Goal: Transaction & Acquisition: Book appointment/travel/reservation

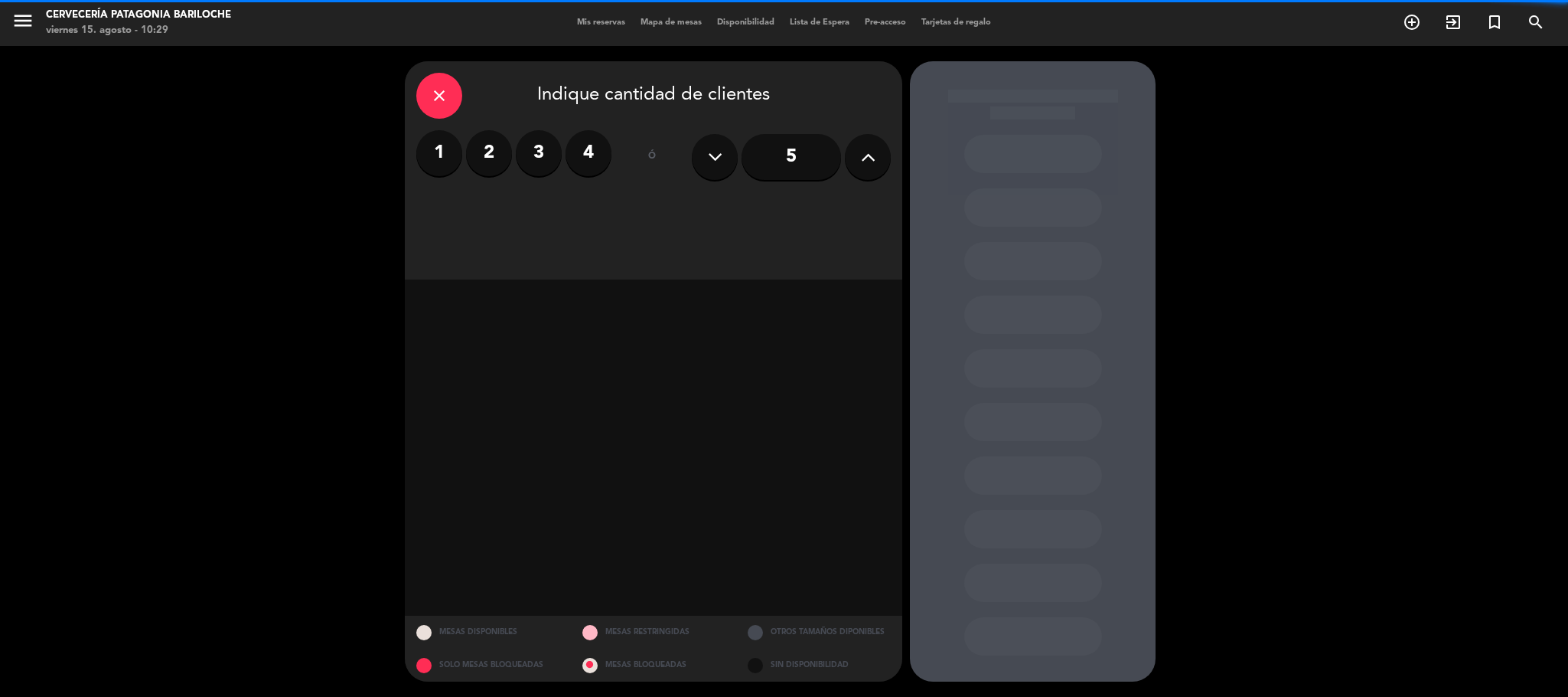
click at [868, 157] on icon at bounding box center [868, 157] width 15 height 23
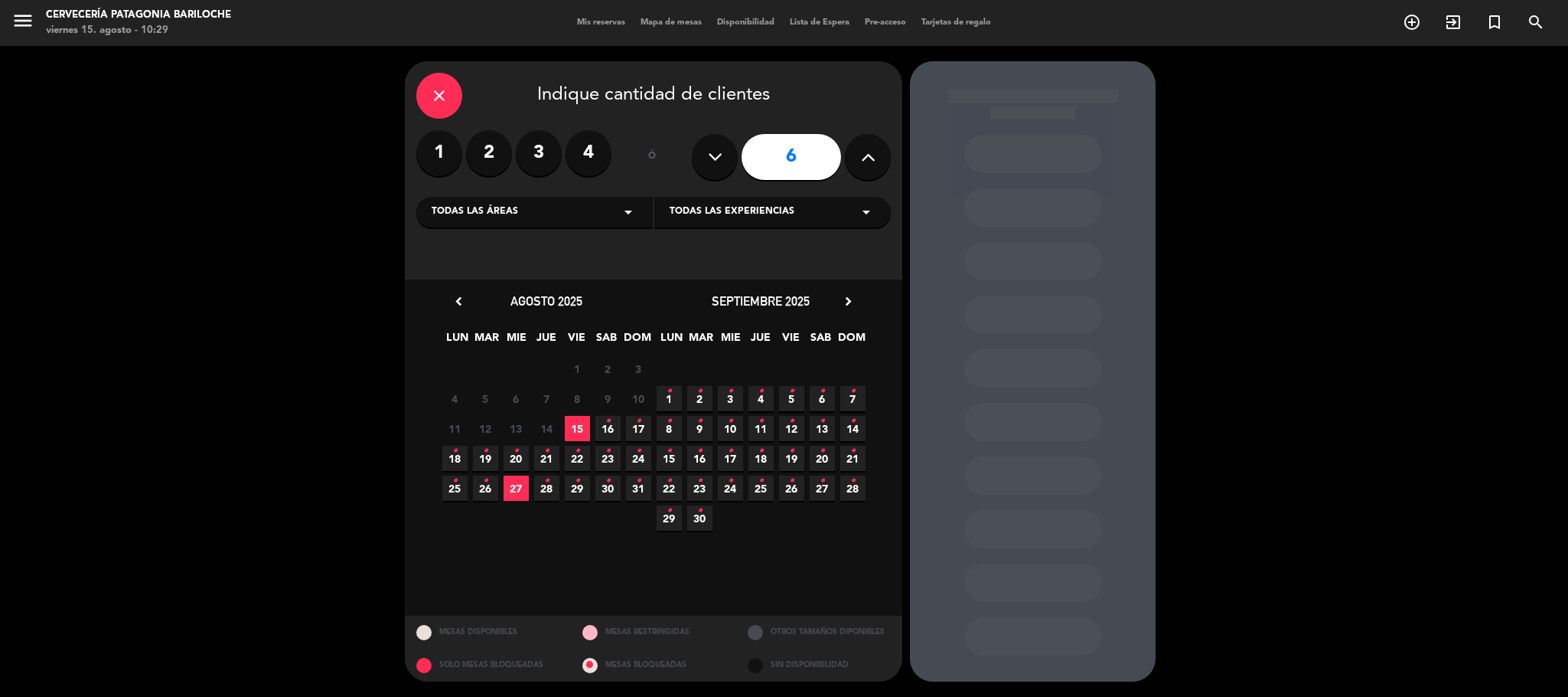
click at [577, 428] on span "15" at bounding box center [577, 427] width 25 height 25
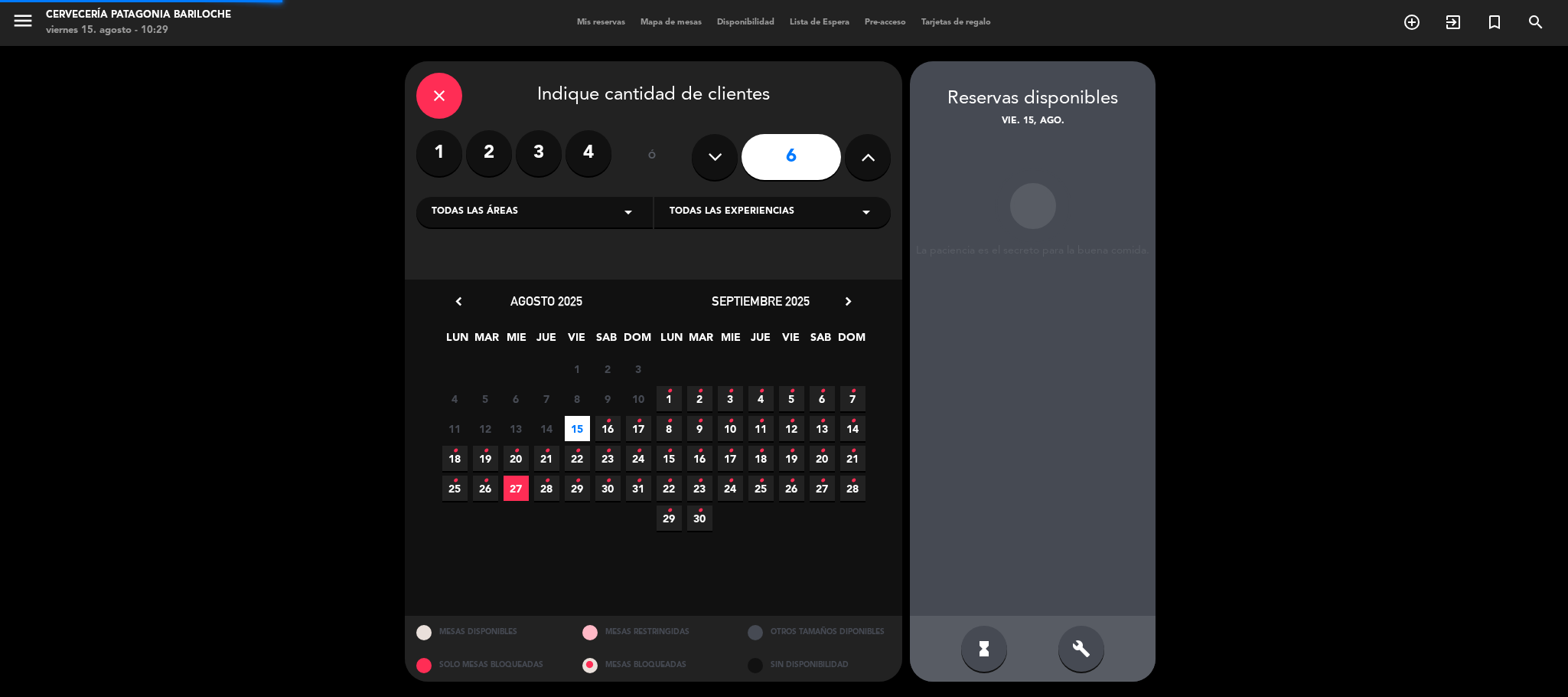
scroll to position [592, 0]
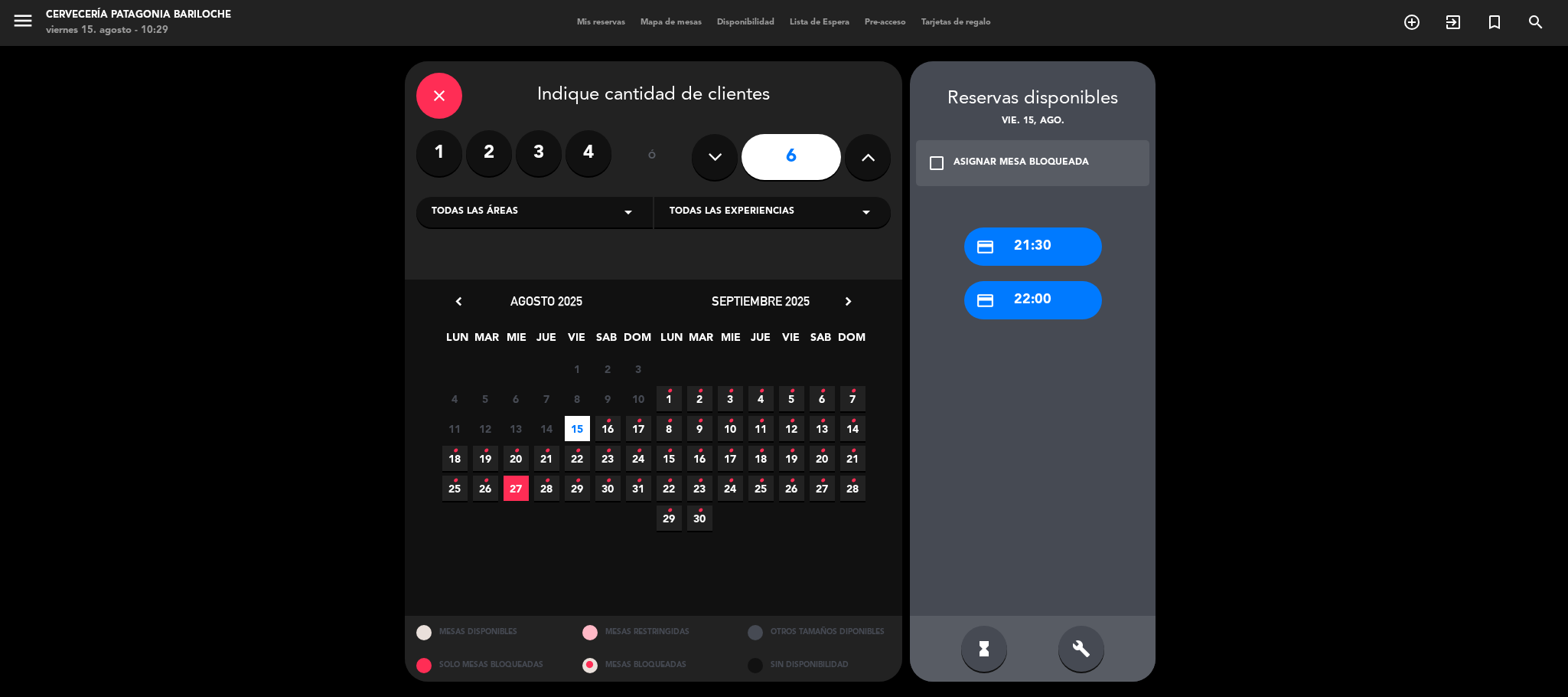
click at [1040, 153] on div "check_box_outline_blank ASIGNAR MESA BLOQUEADA" at bounding box center [1032, 163] width 233 height 46
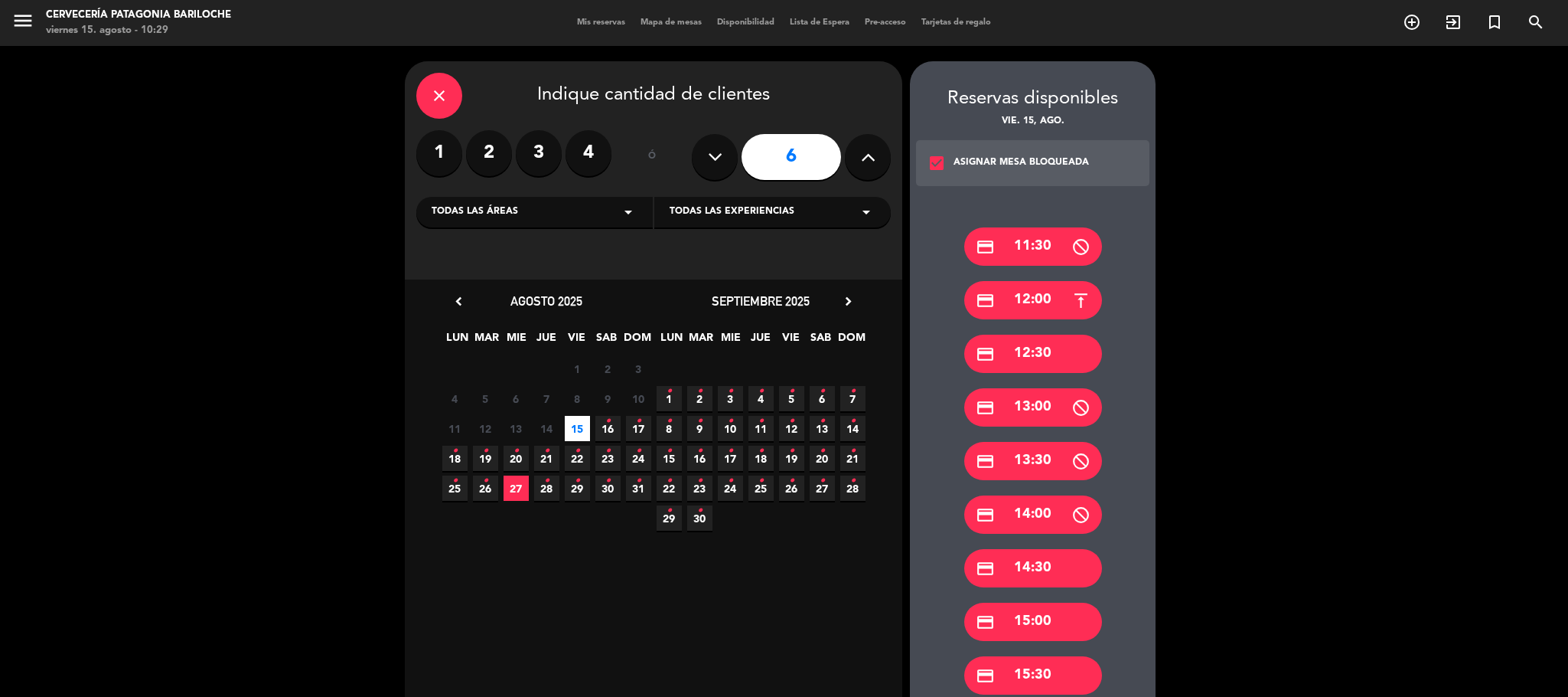
click at [1073, 623] on div "credit_card 15:00" at bounding box center [1033, 622] width 138 height 38
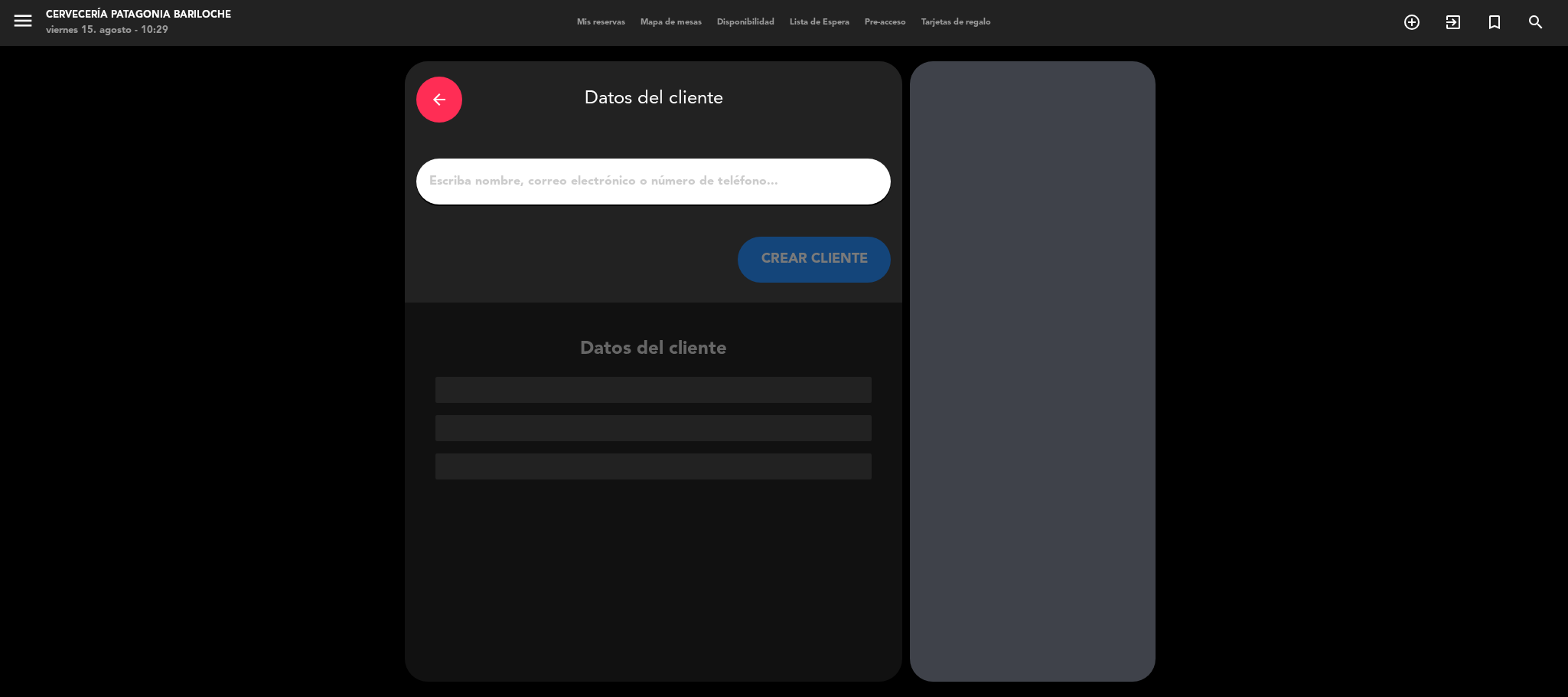
click at [719, 186] on input "Página Completa" at bounding box center [654, 181] width 452 height 22
click at [569, 153] on div "arrow_back Datos del cliente CREAR CLIENTE" at bounding box center [654, 182] width 498 height 241
type textarea "electrónico"
click at [573, 167] on div at bounding box center [653, 181] width 474 height 46
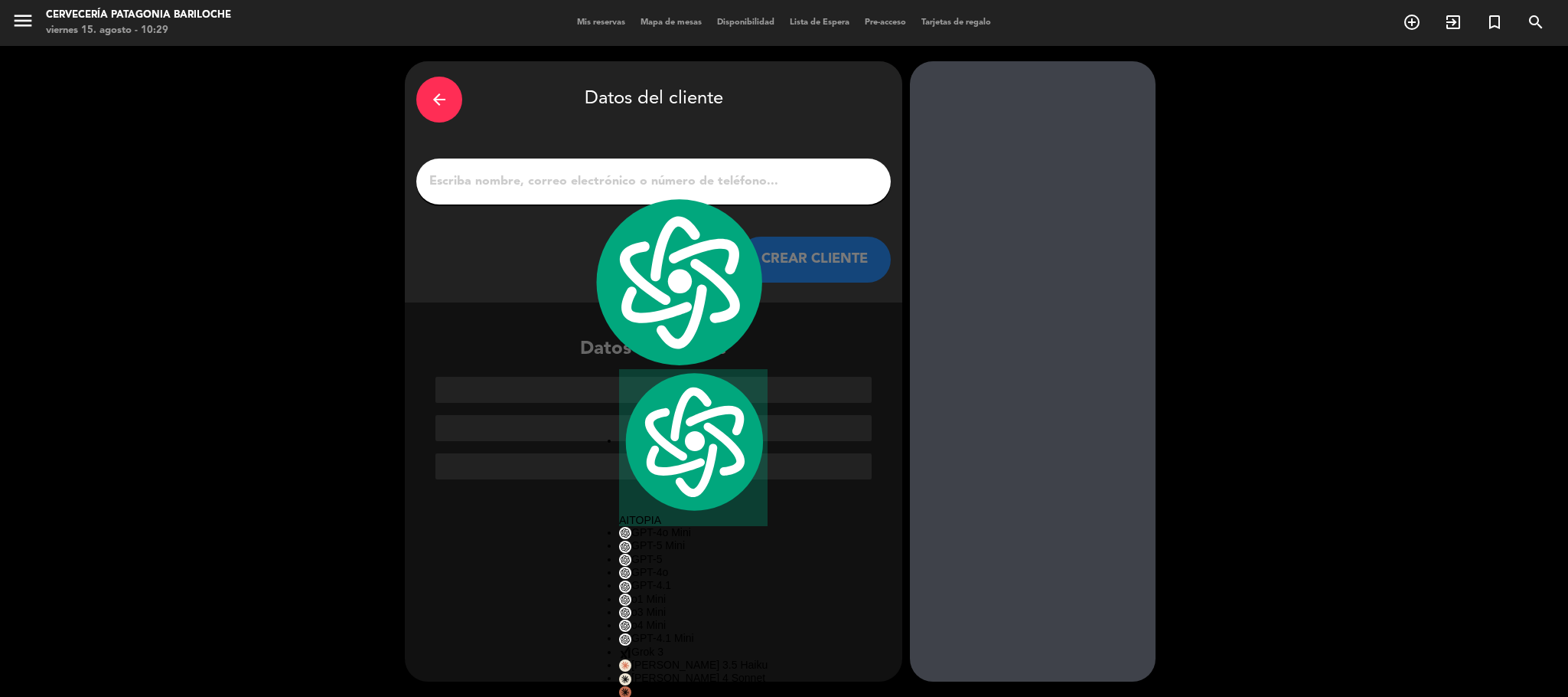
click at [593, 182] on input "Página Completa" at bounding box center [654, 181] width 452 height 22
paste input "[PERSON_NAME]"
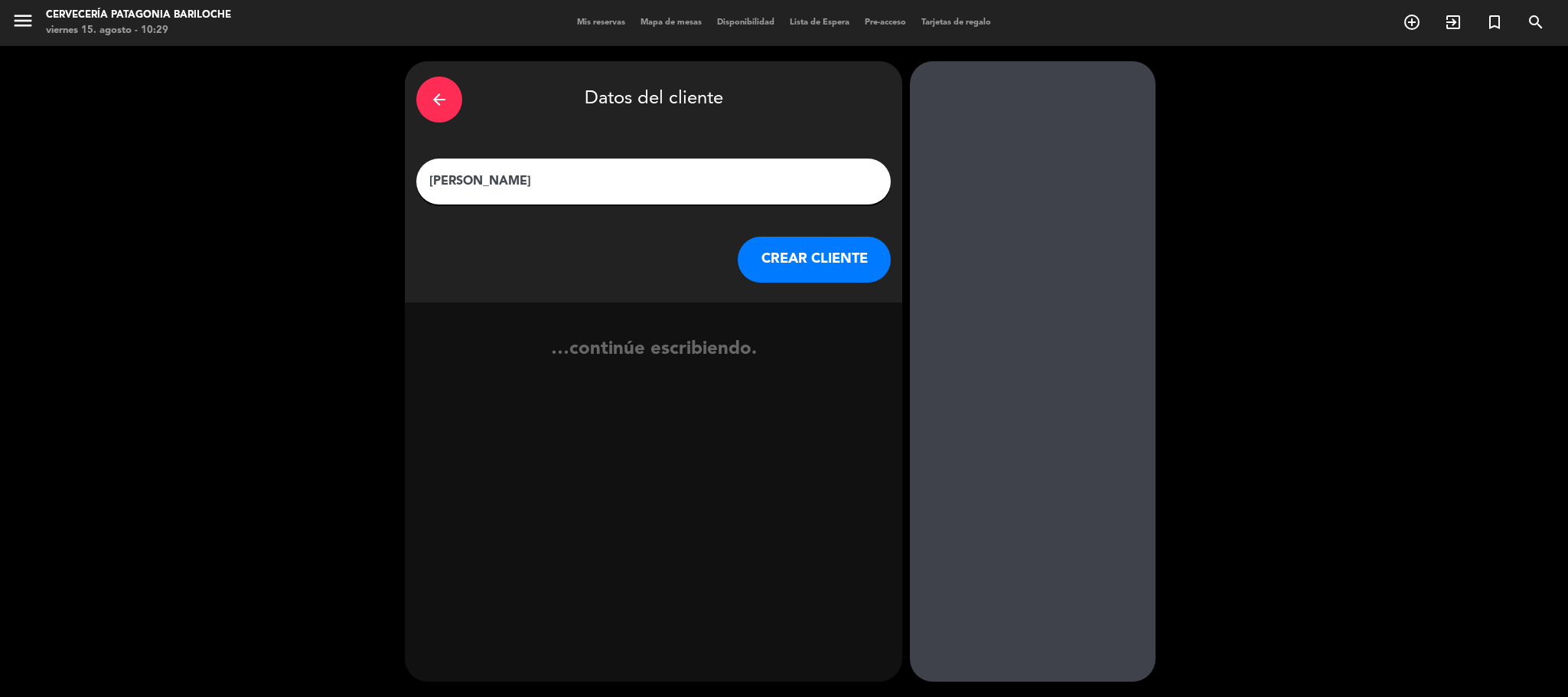
type input "[PERSON_NAME]"
click at [832, 267] on button "CREAR CLIENTE" at bounding box center [814, 259] width 153 height 46
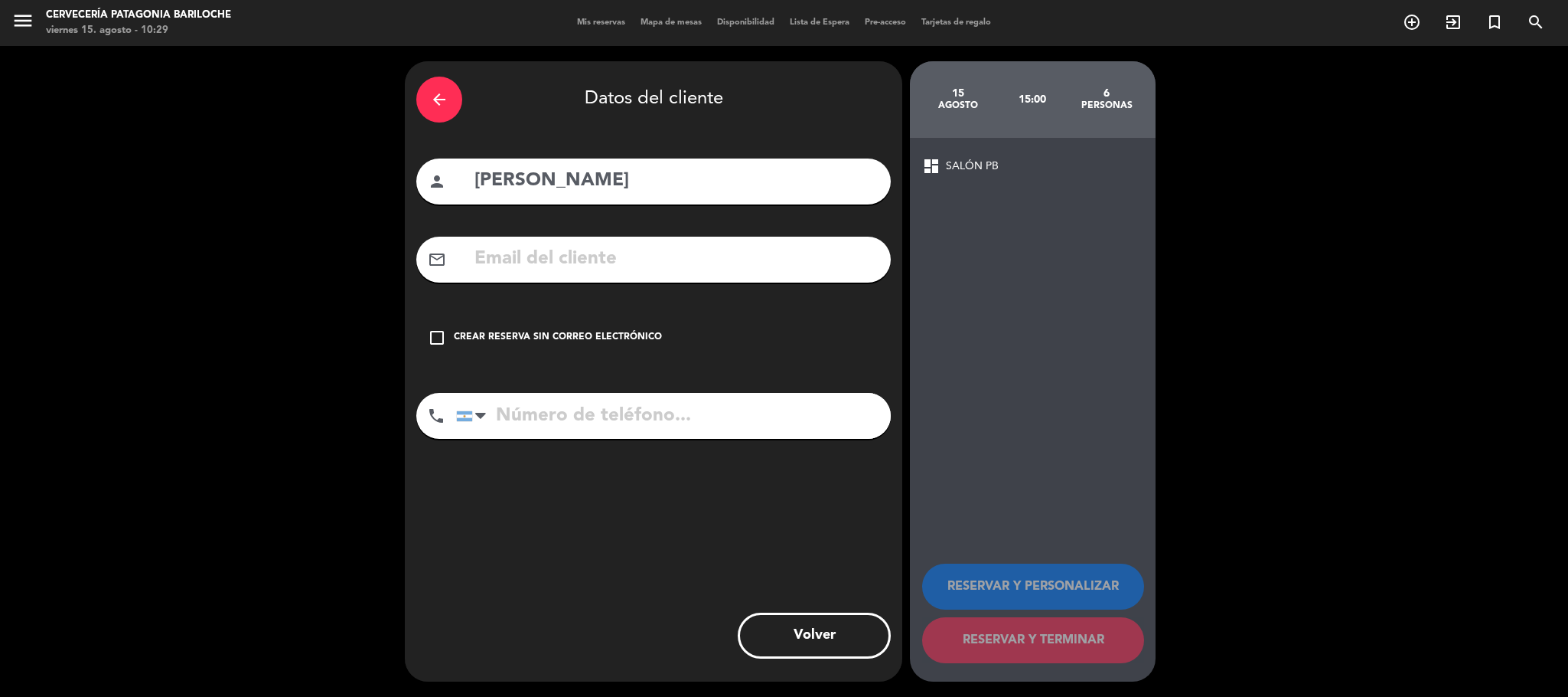
click at [831, 267] on input "text" at bounding box center [676, 259] width 407 height 31
paste input "[PERSON_NAME][EMAIL_ADDRESS][DOMAIN_NAME]"
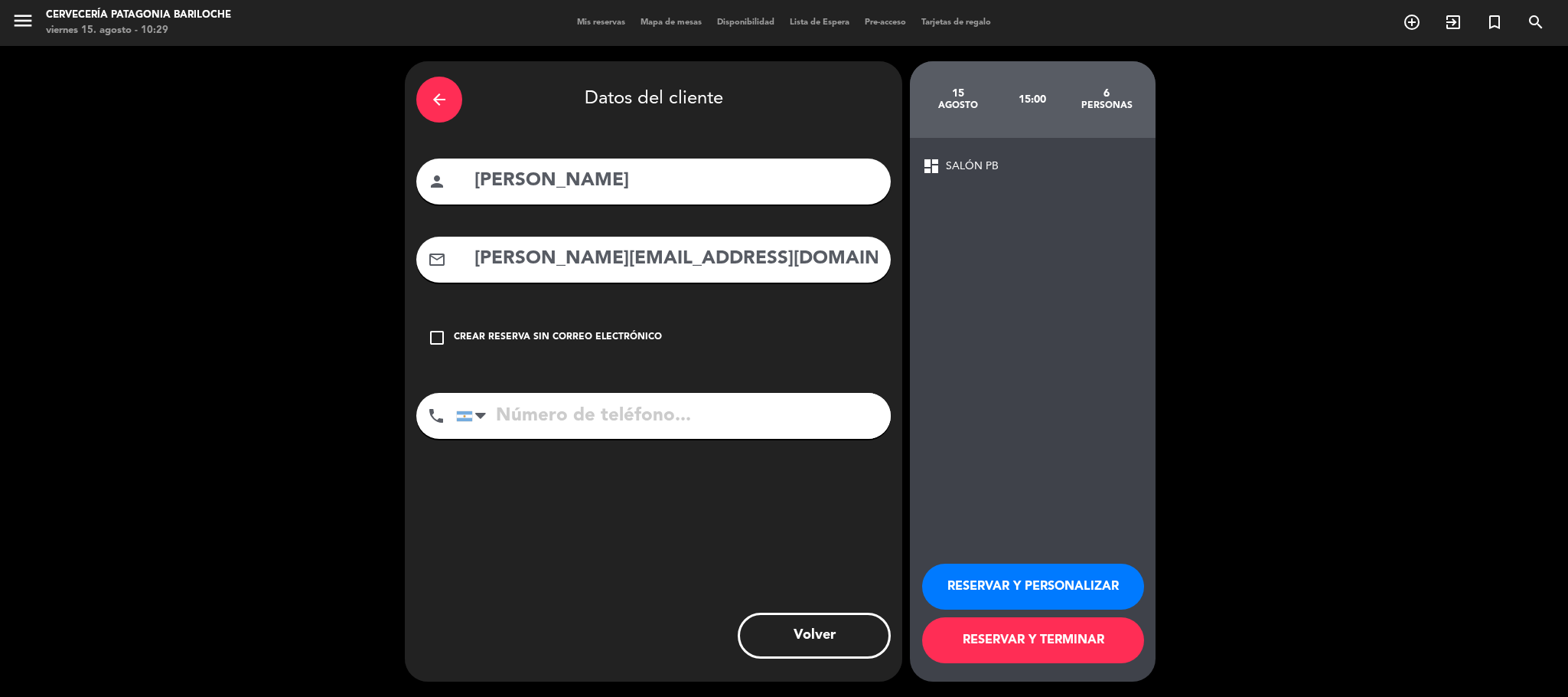
type input "[PERSON_NAME][EMAIL_ADDRESS][DOMAIN_NAME]"
paste input "[PHONE_NUMBER]"
type input "[PHONE_NUMBER]"
click at [1073, 636] on button "RESERVAR Y TERMINAR" at bounding box center [1033, 640] width 222 height 46
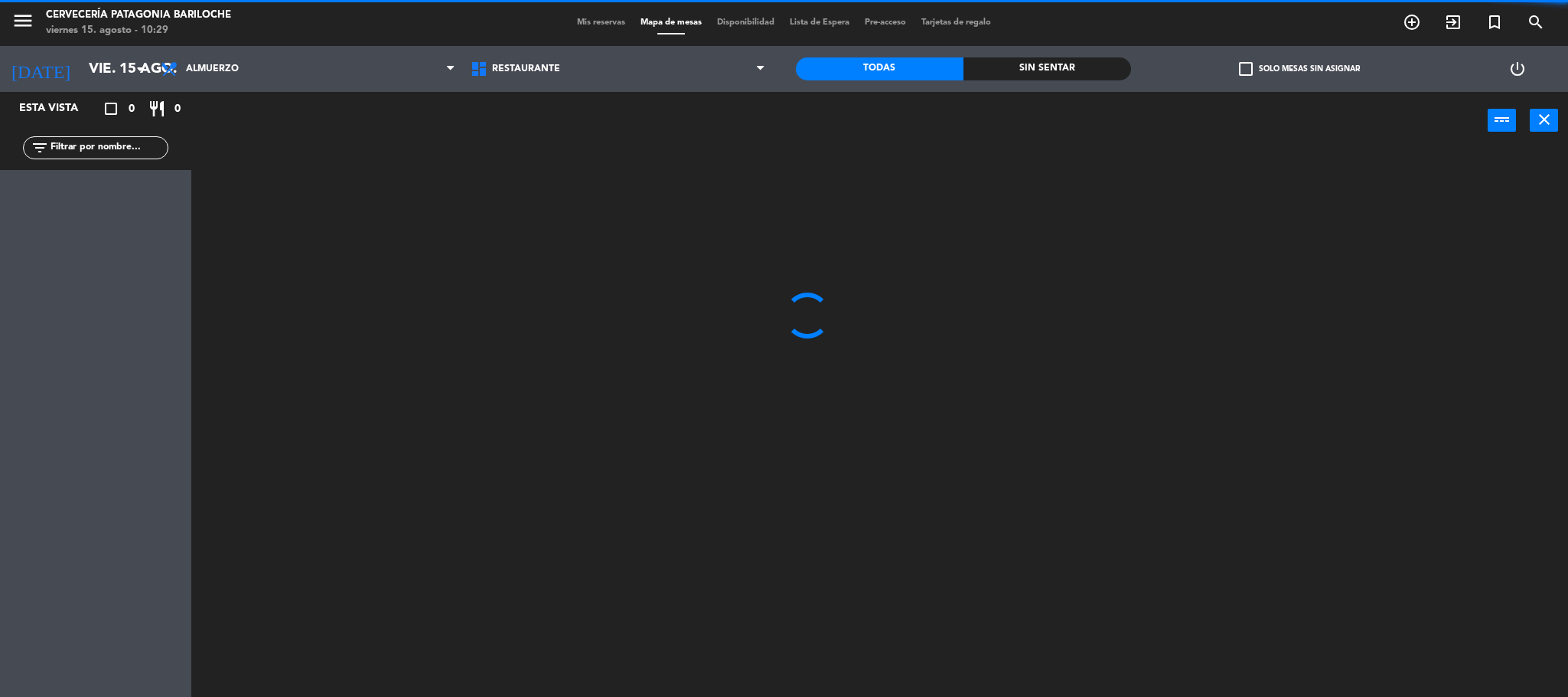
click at [99, 142] on input "text" at bounding box center [108, 147] width 119 height 16
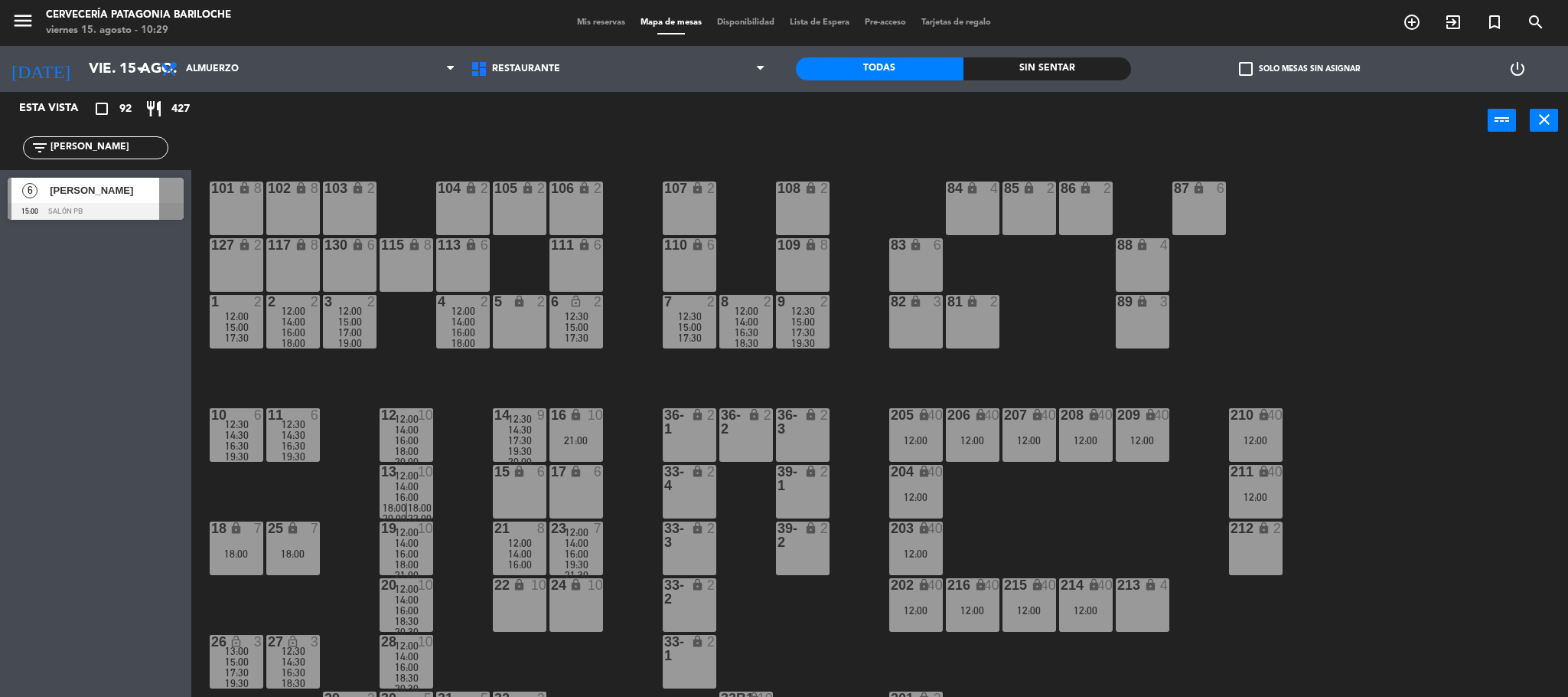
type input "[PERSON_NAME]"
click at [100, 198] on span "[PERSON_NAME]" at bounding box center [104, 190] width 109 height 16
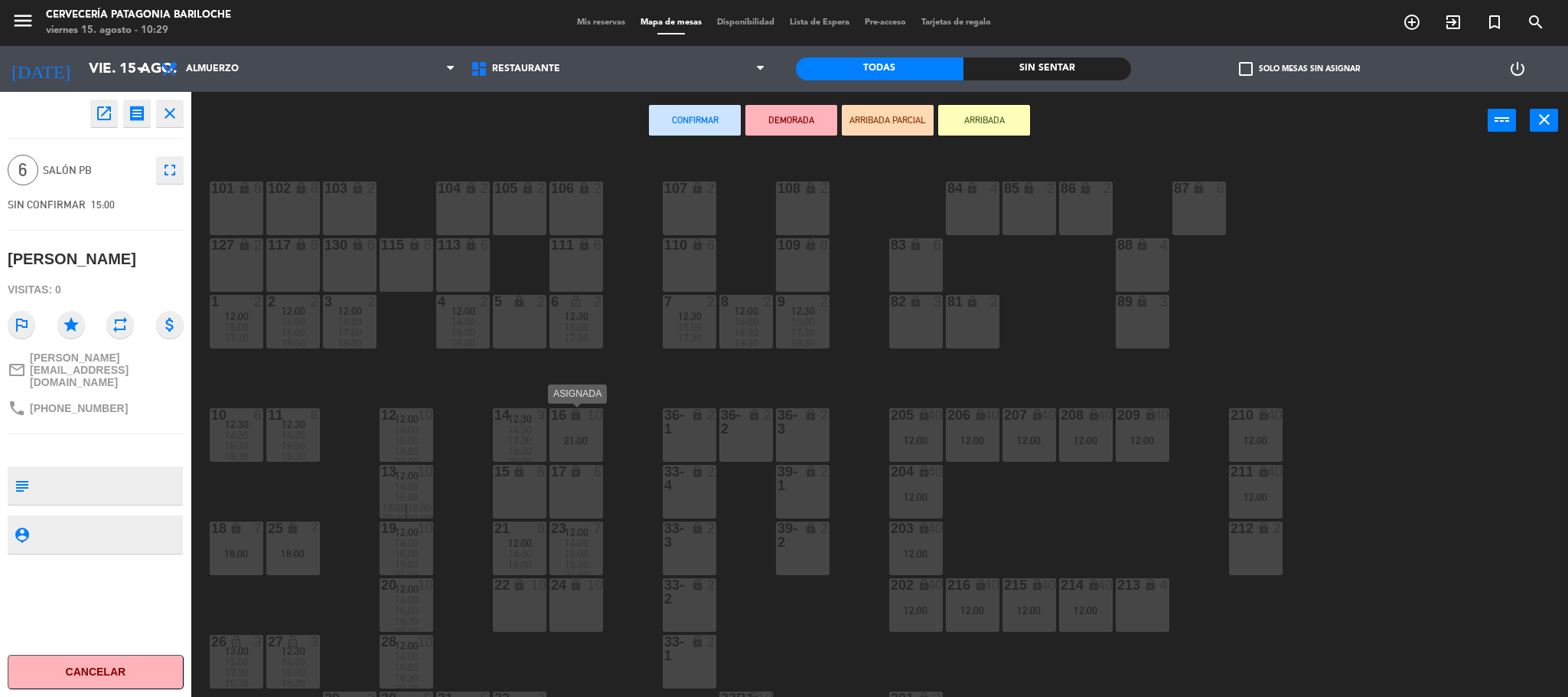
click at [569, 453] on div "16 lock 10 21:00" at bounding box center [576, 435] width 54 height 54
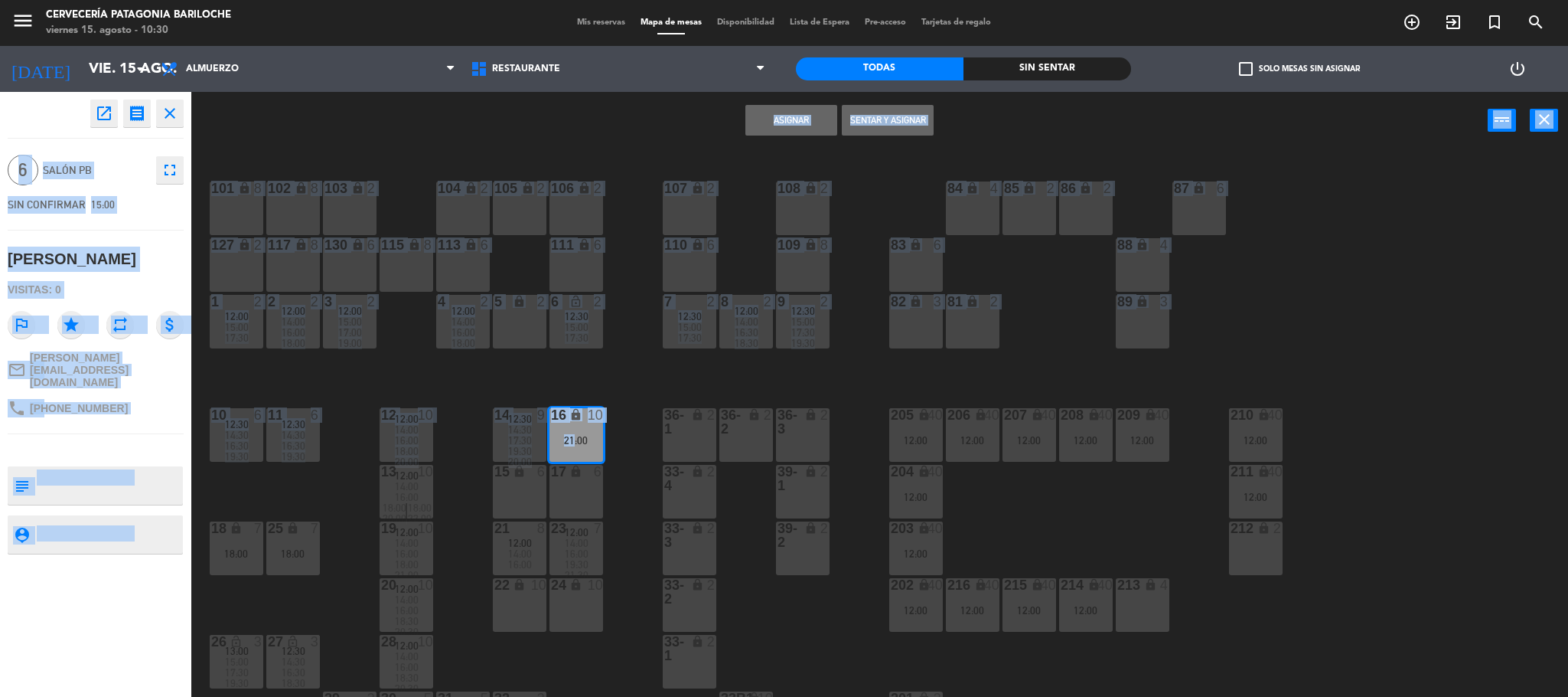
click at [568, 482] on div "17 lock 6" at bounding box center [576, 492] width 54 height 54
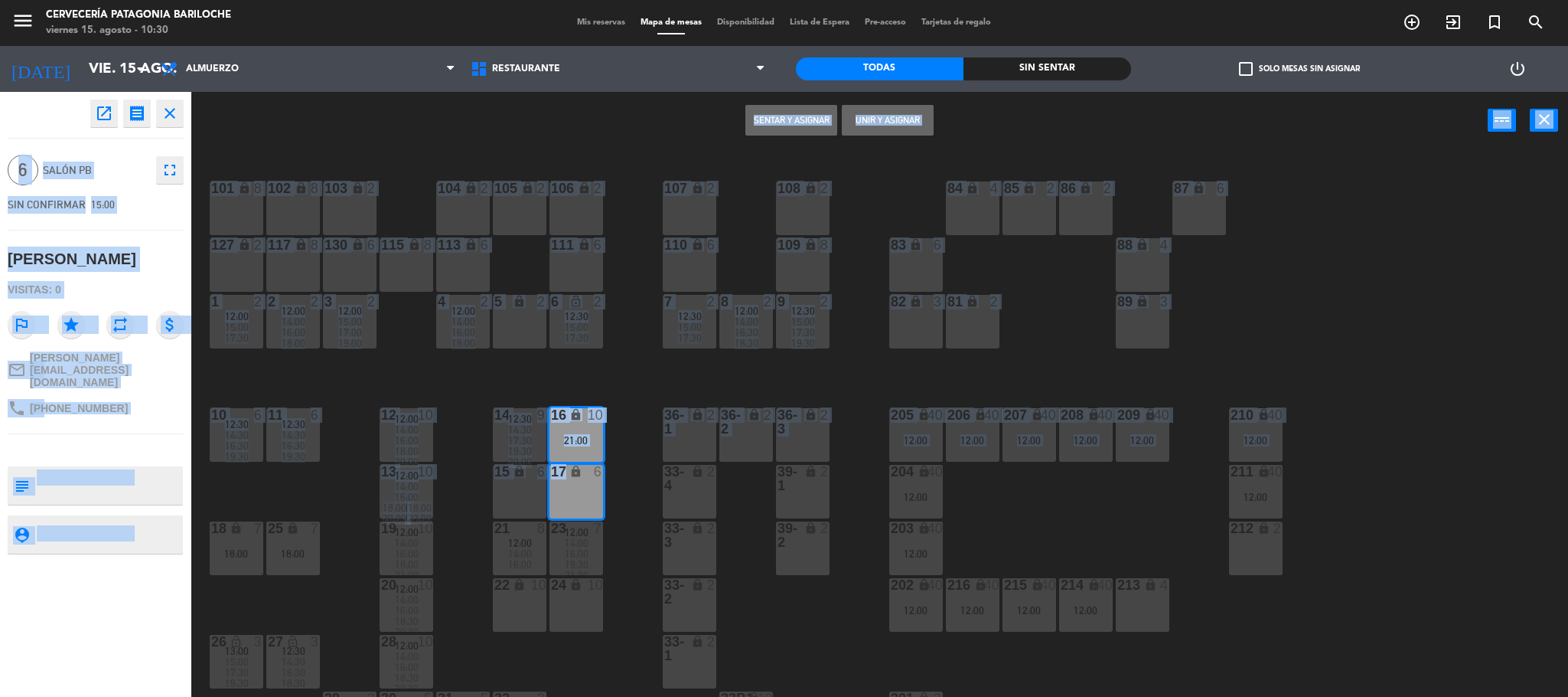
click at [881, 114] on button "Unir y asignar" at bounding box center [888, 120] width 92 height 30
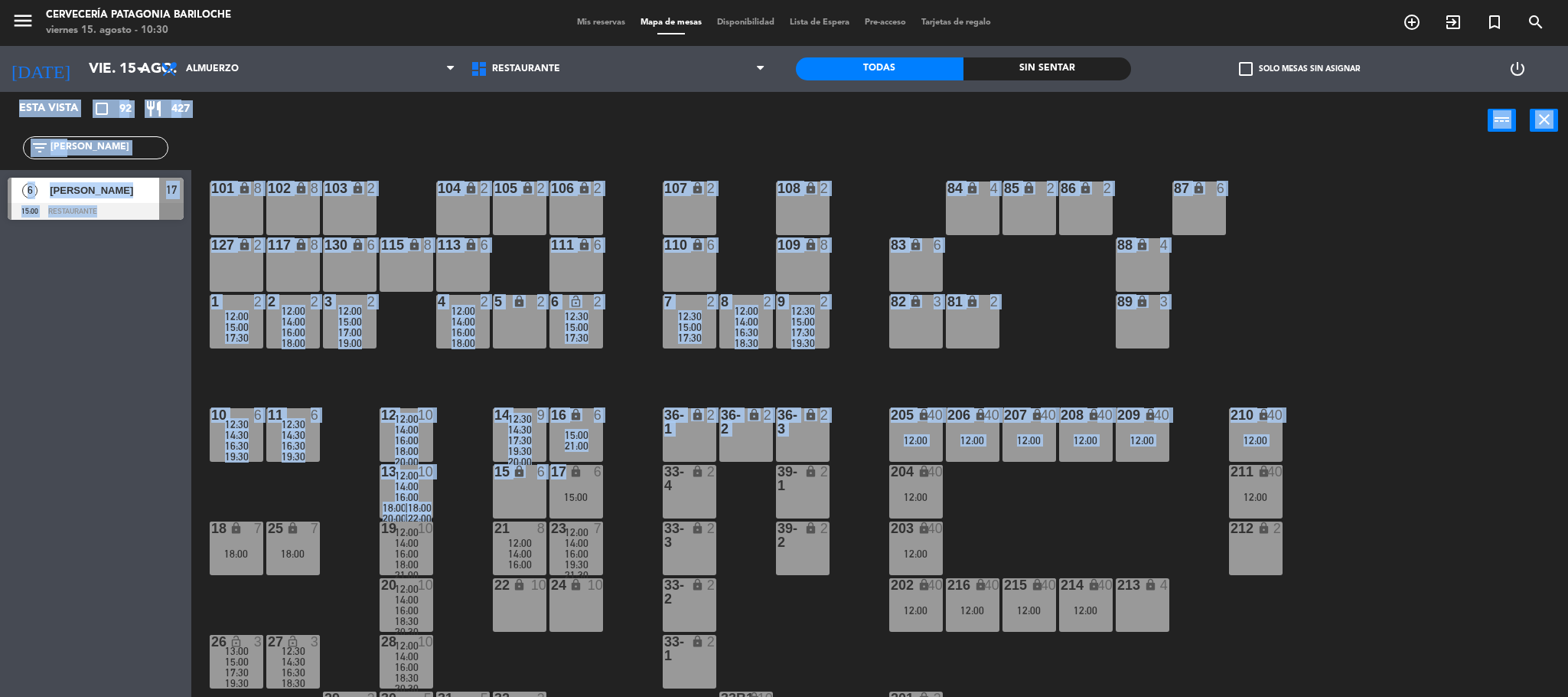
click at [625, 419] on div "101 lock 8 102 lock 8 104 lock 2 105 lock 2 106 lock 2 103 lock 2 107 lock 2 10…" at bounding box center [887, 427] width 1362 height 547
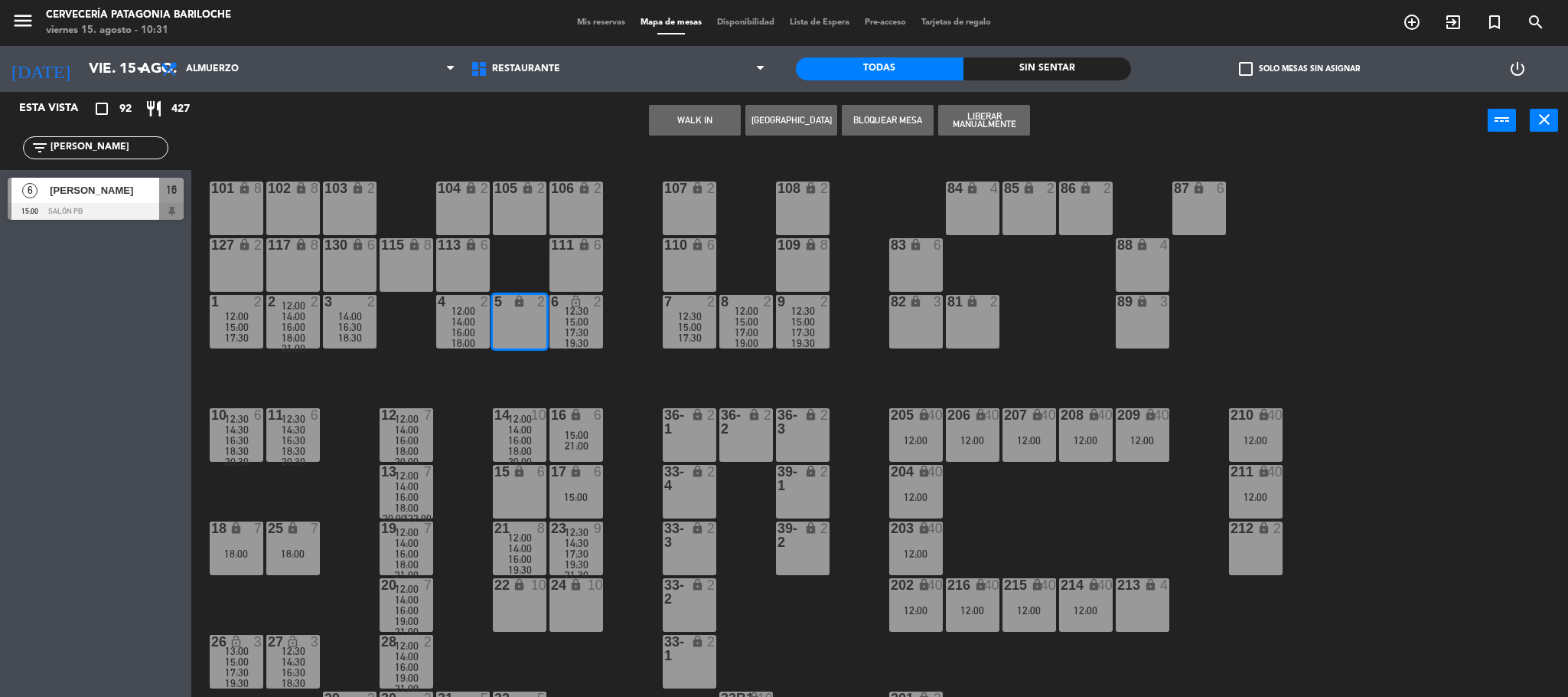
click at [791, 121] on button "[GEOGRAPHIC_DATA]" at bounding box center [791, 120] width 92 height 30
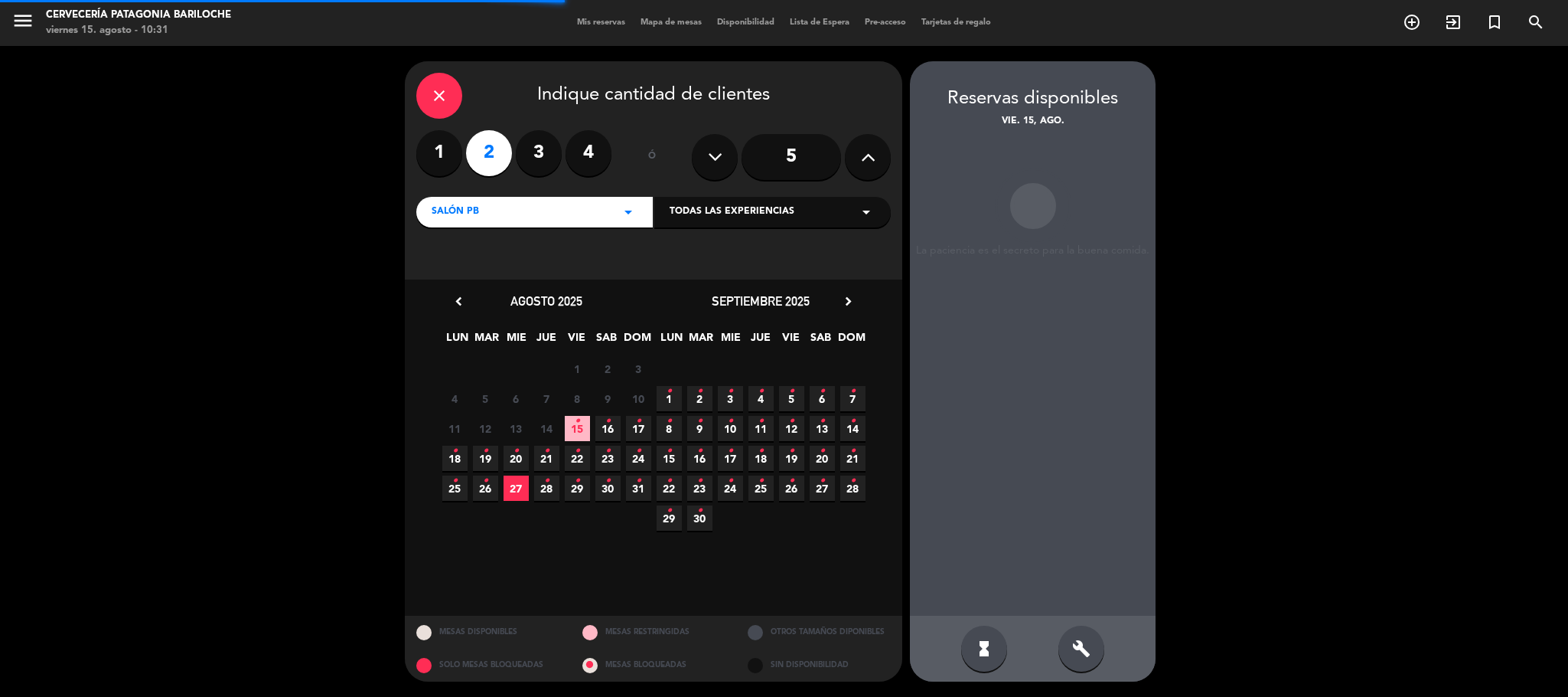
click at [783, 206] on span "Todas las experiencias" at bounding box center [732, 212] width 125 height 16
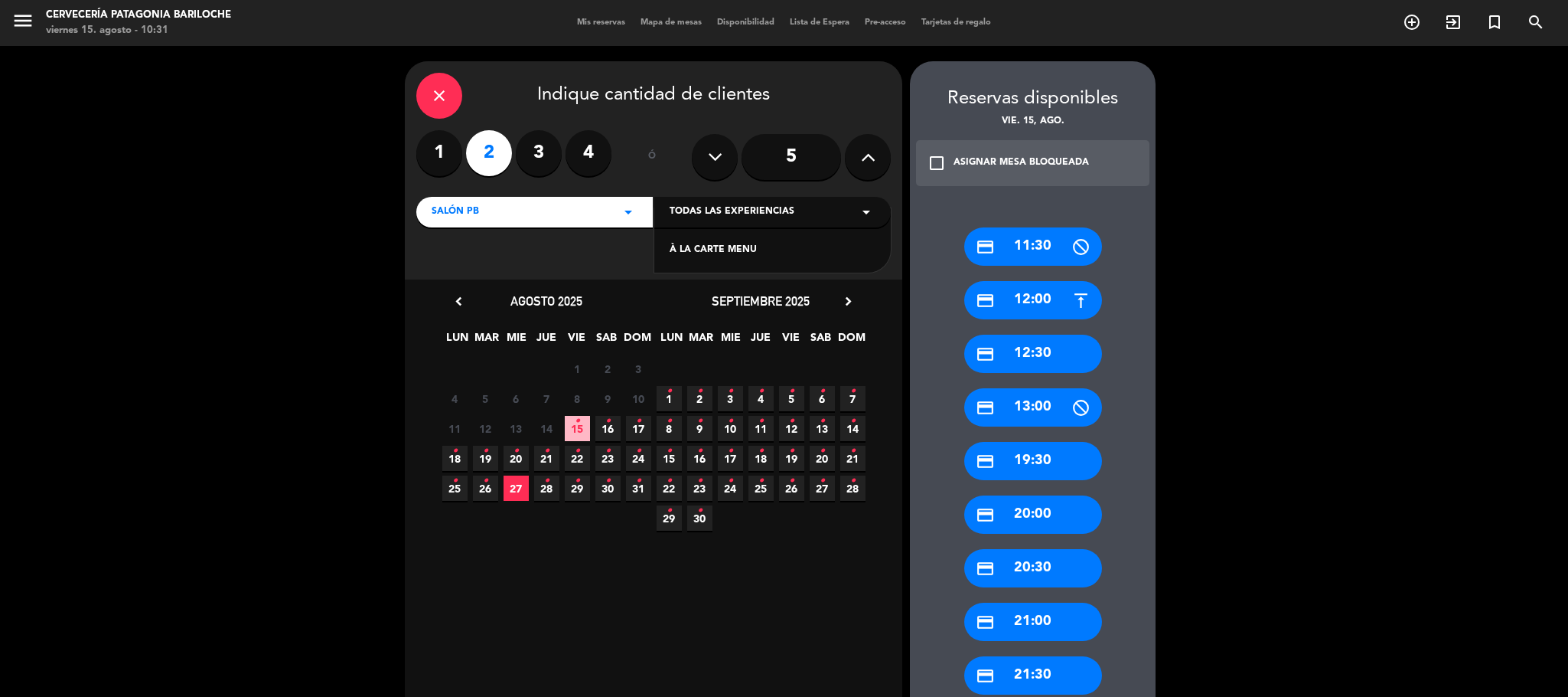
click at [743, 246] on div "À LA CARTE MENU" at bounding box center [773, 251] width 206 height 16
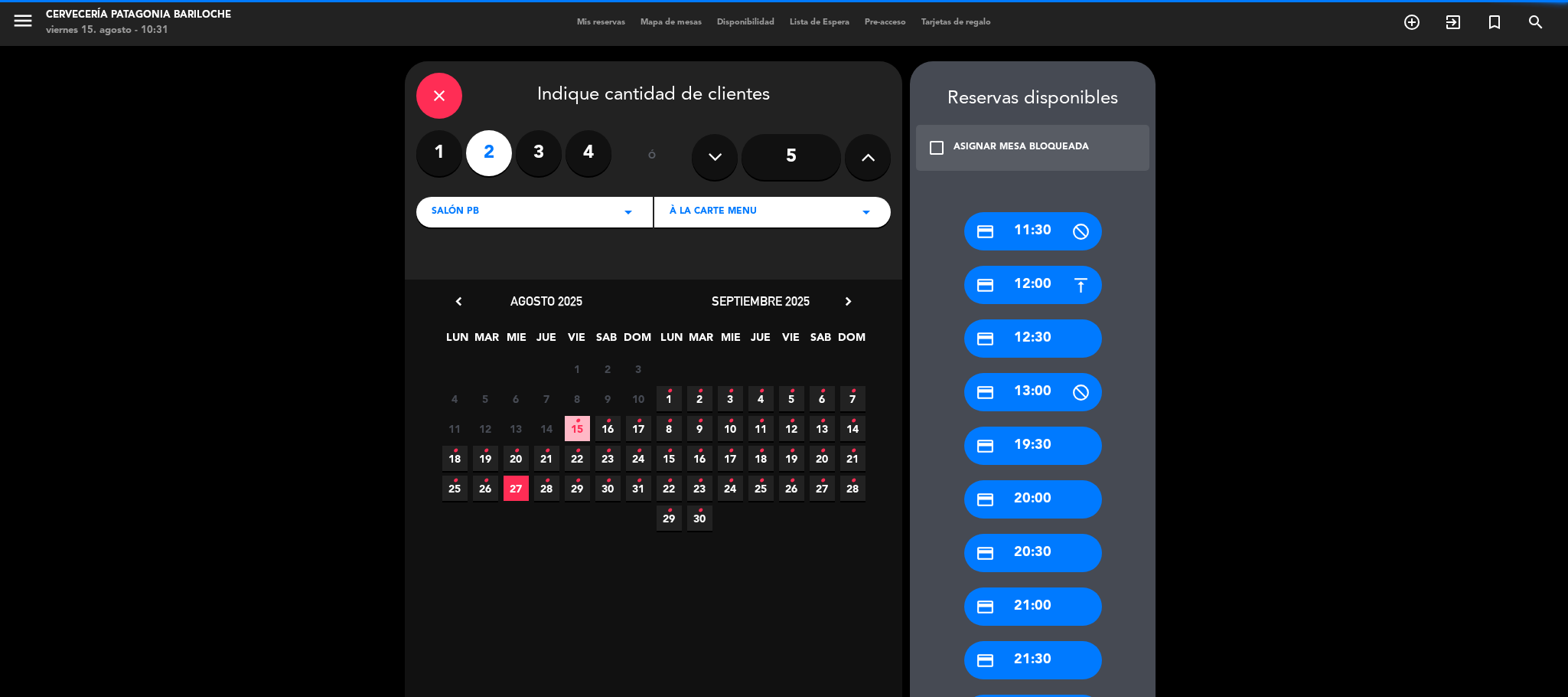
click at [576, 429] on icon "•" at bounding box center [577, 421] width 5 height 24
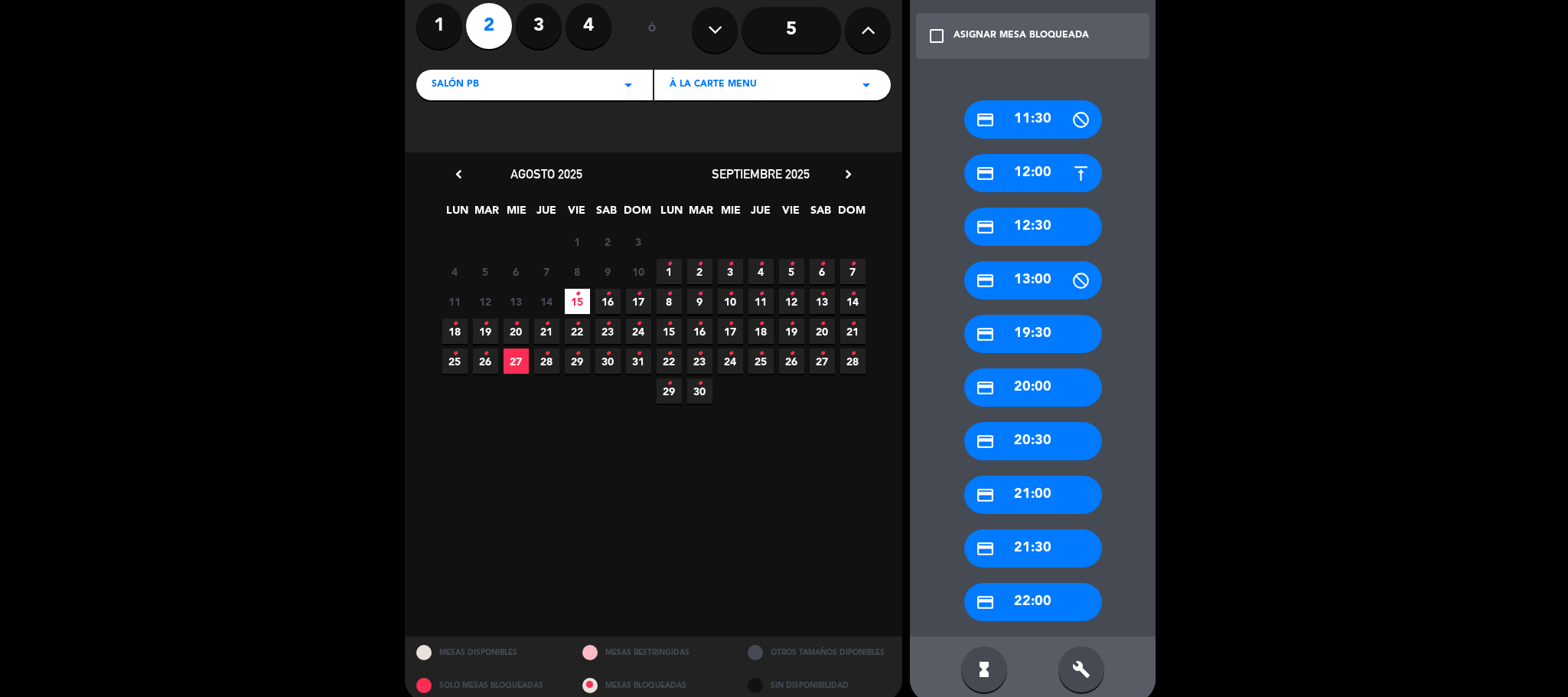
scroll to position [147, 0]
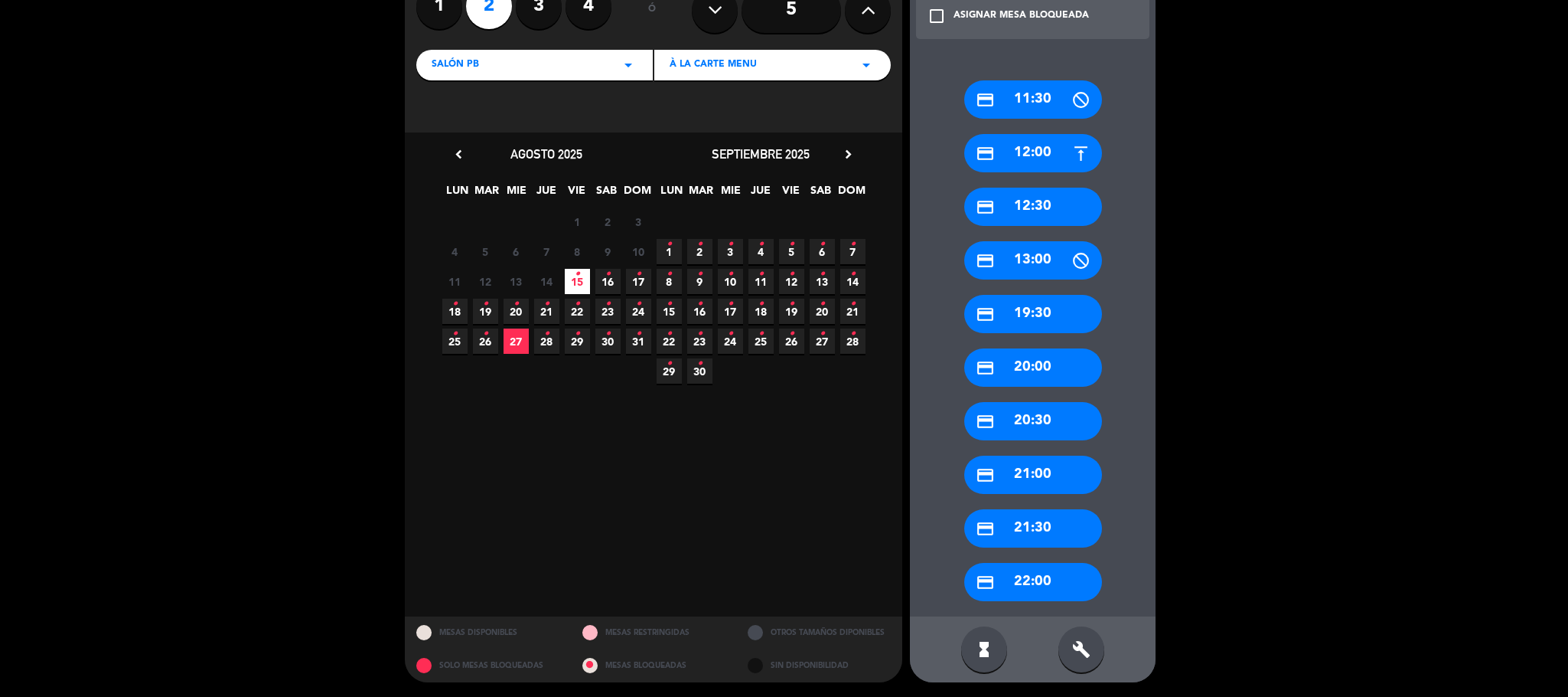
click at [1020, 18] on div "ASIGNAR MESA BLOQUEADA" at bounding box center [1021, 16] width 135 height 16
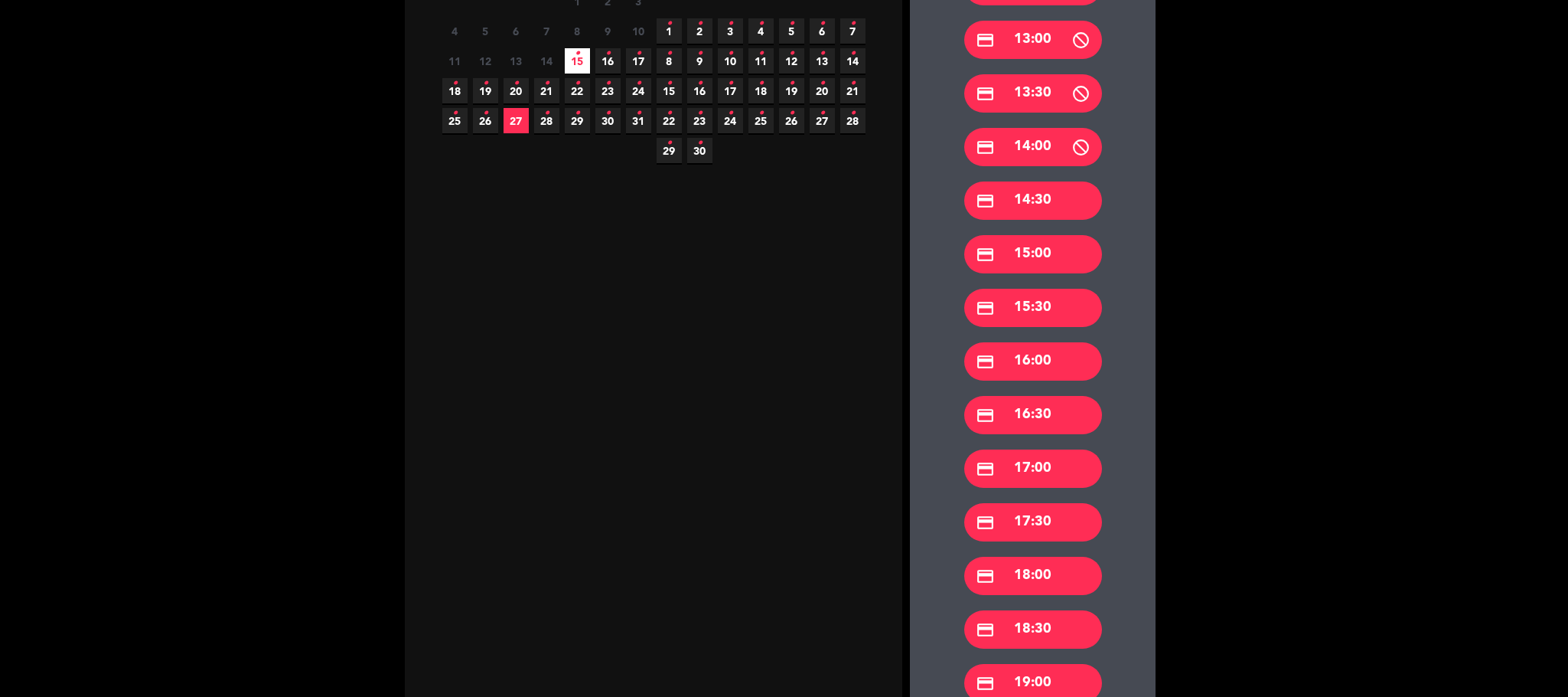
scroll to position [376, 0]
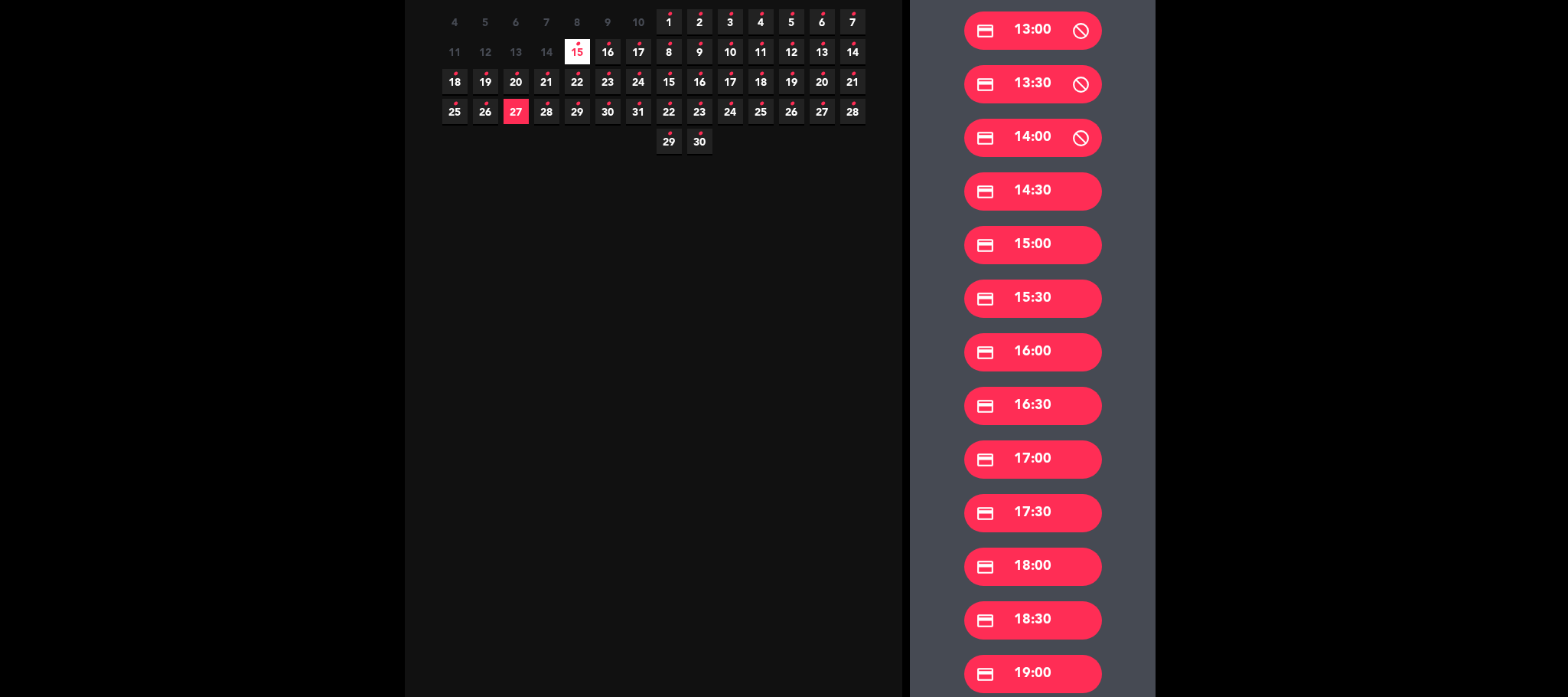
click at [1044, 409] on div "credit_card 16:30" at bounding box center [1033, 406] width 138 height 38
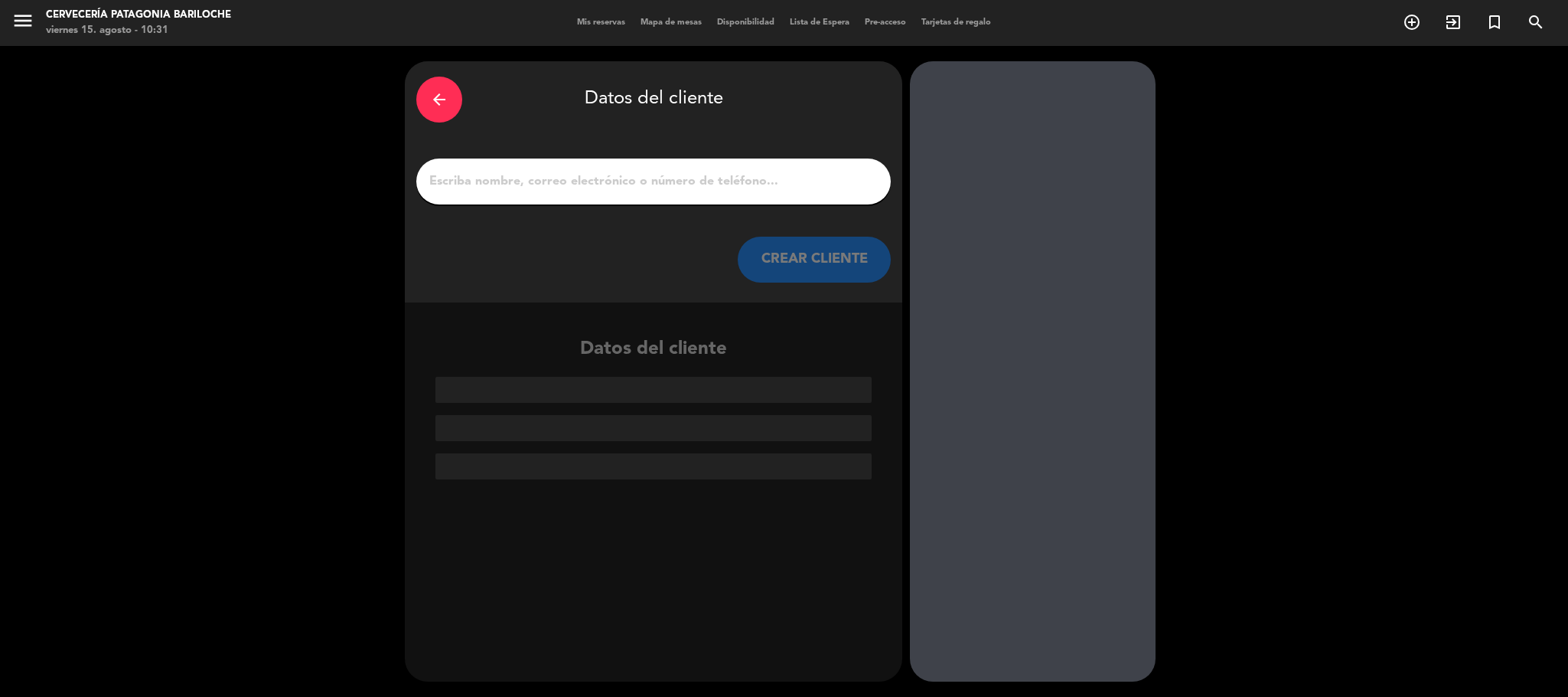
click at [721, 182] on input "Página Completa" at bounding box center [654, 181] width 452 height 22
drag, startPoint x: 627, startPoint y: 161, endPoint x: 625, endPoint y: 177, distance: 16.1
click at [627, 170] on div at bounding box center [653, 181] width 474 height 46
click at [625, 178] on input "Página Completa" at bounding box center [654, 181] width 452 height 22
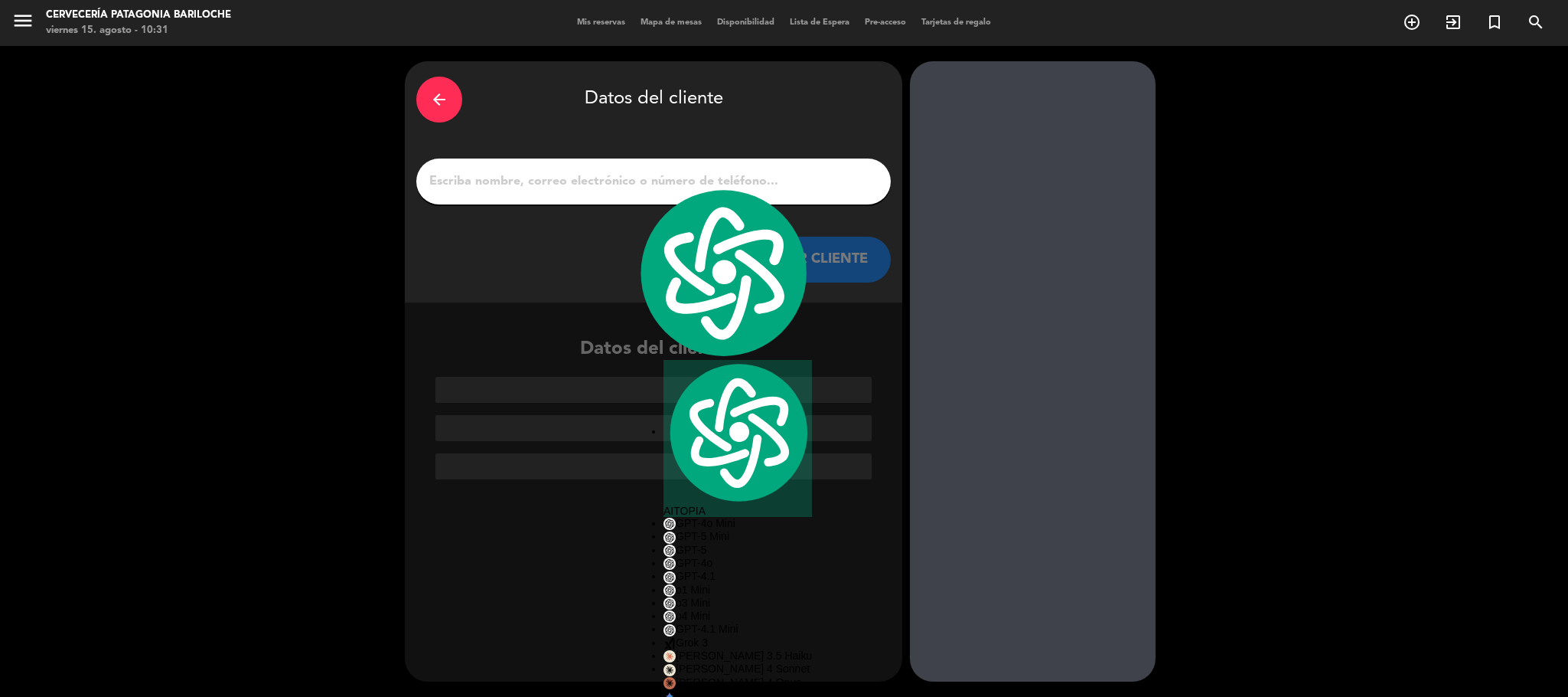
click at [625, 180] on input "Página Completa" at bounding box center [654, 181] width 452 height 22
click at [607, 186] on input "Página Completa" at bounding box center [654, 181] width 452 height 22
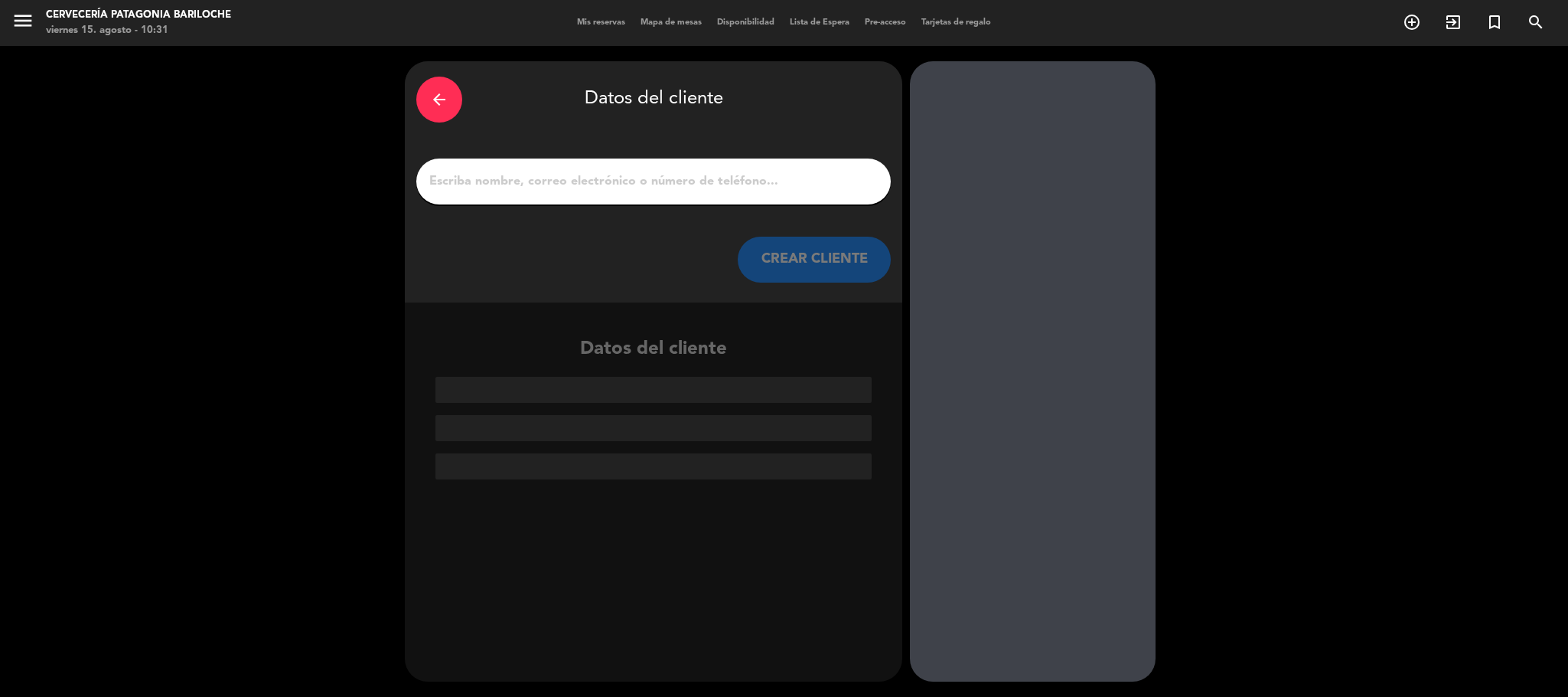
paste input "[PERSON_NAME]"
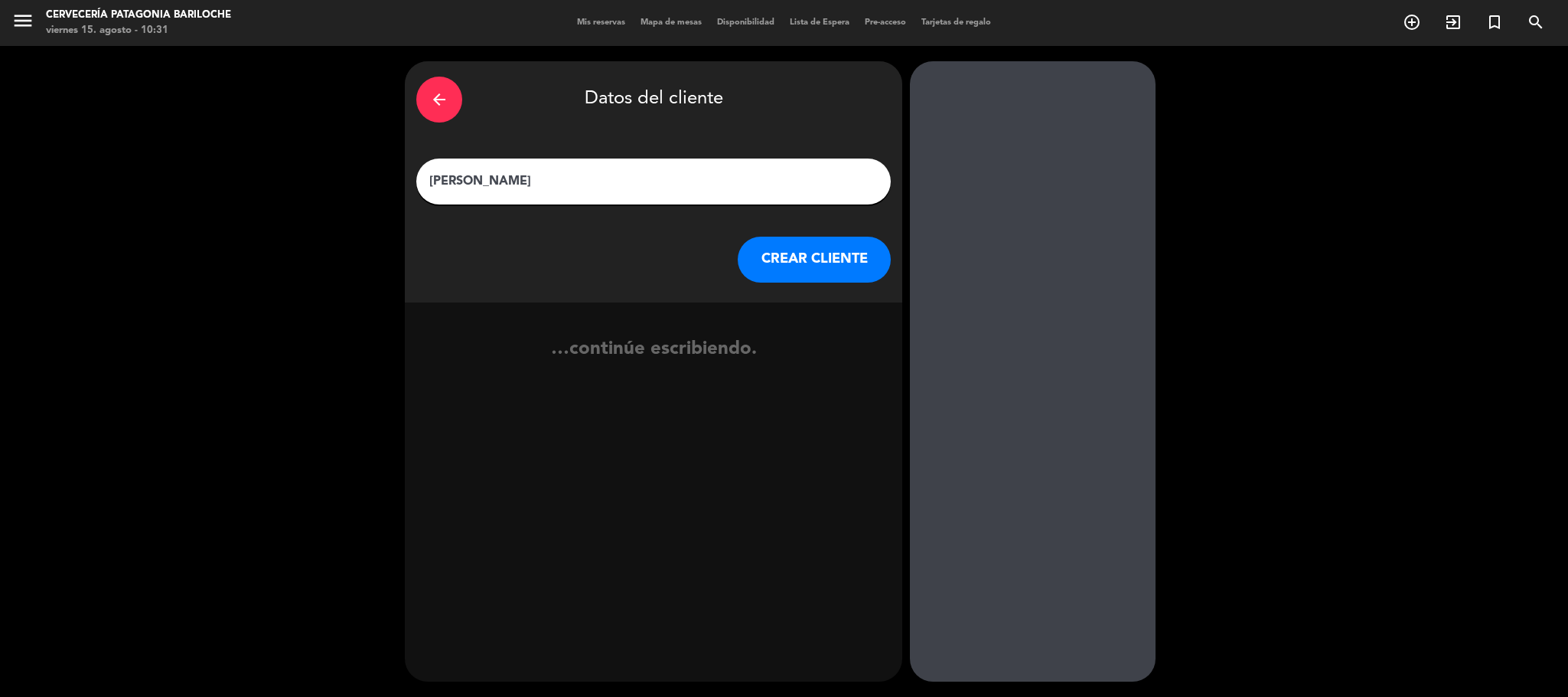
type input "[PERSON_NAME]"
click at [831, 259] on button "CREAR CLIENTE" at bounding box center [814, 259] width 153 height 46
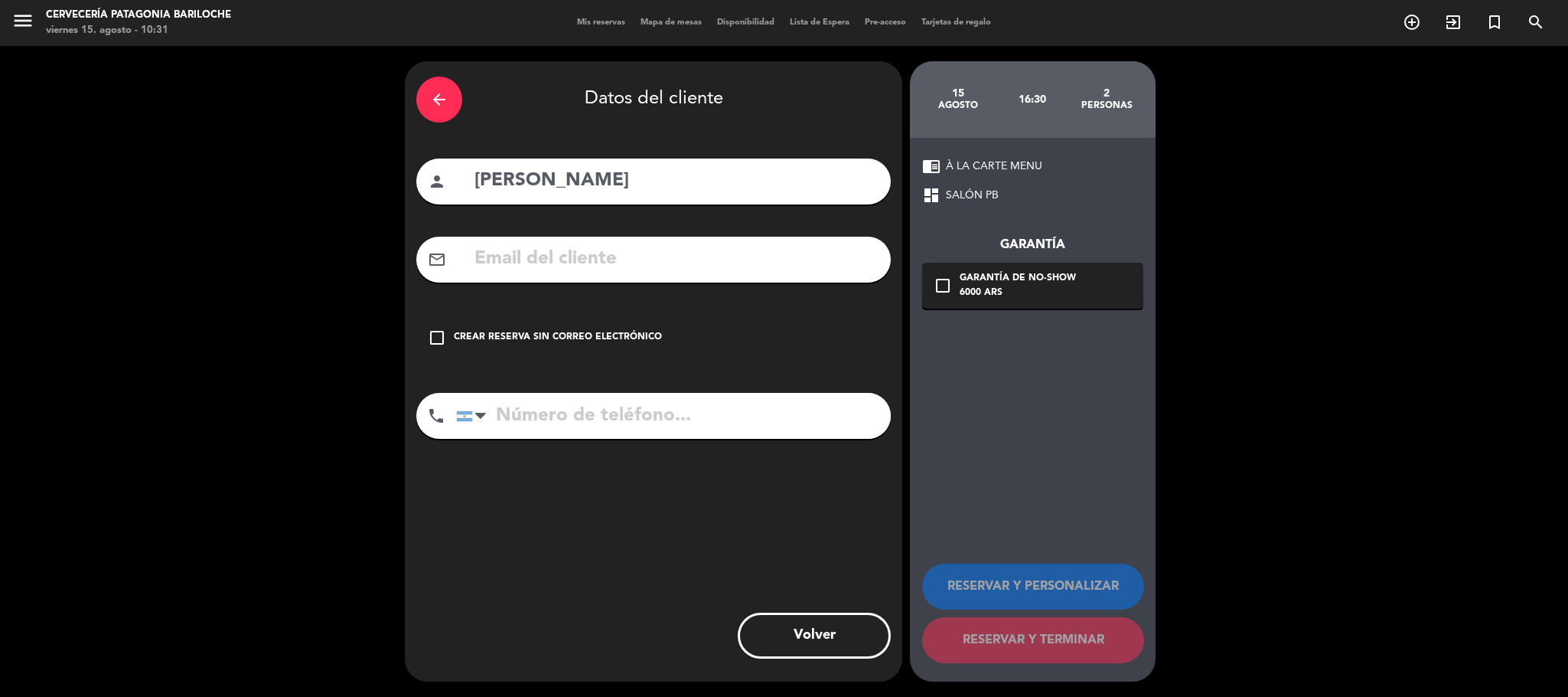
click at [706, 260] on input "text" at bounding box center [676, 259] width 407 height 31
paste input "[EMAIL_ADDRESS][DOMAIN_NAME]"
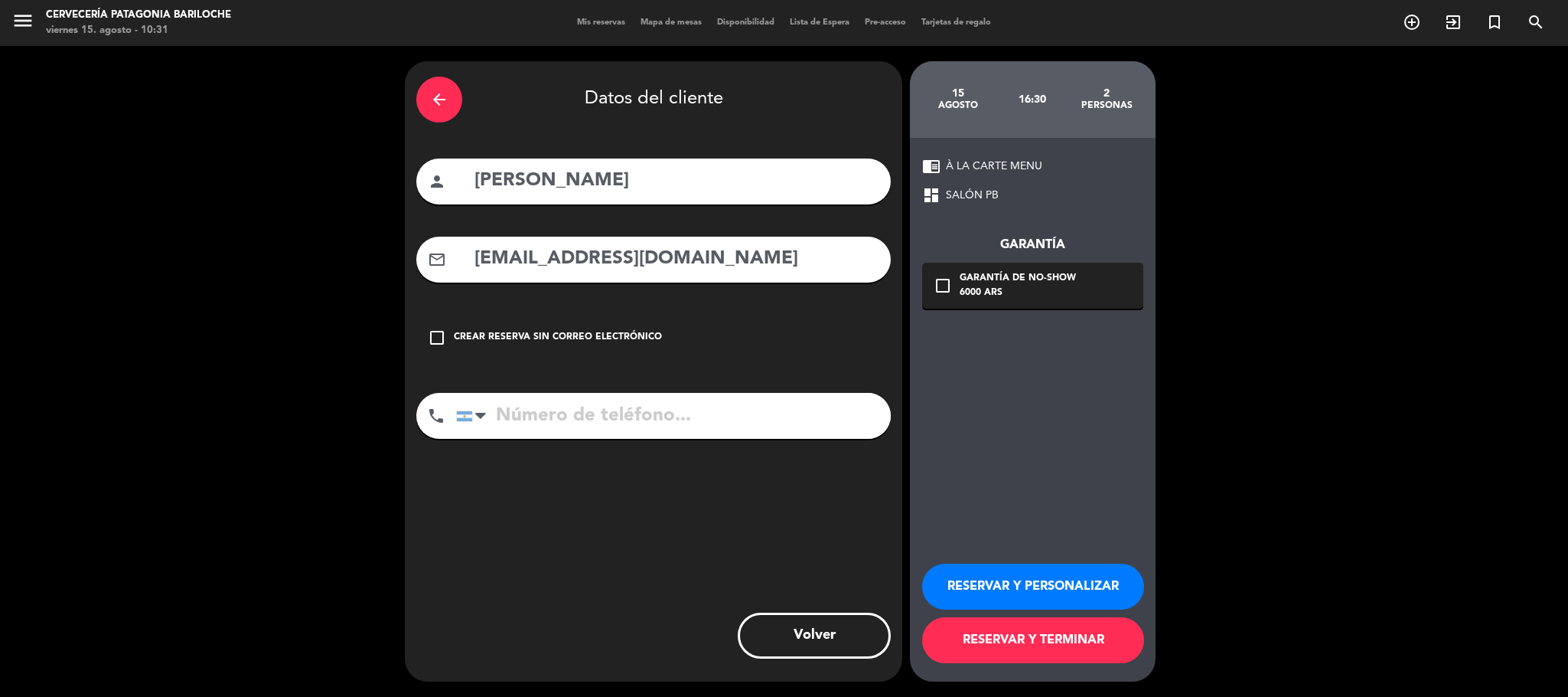
type input "[EMAIL_ADDRESS][DOMAIN_NAME]"
click at [708, 411] on input "tel" at bounding box center [673, 415] width 435 height 46
paste input "[PHONE_NUMBER]"
type input "[PHONE_NUMBER]"
click at [1037, 648] on button "RESERVAR Y TERMINAR" at bounding box center [1033, 640] width 222 height 46
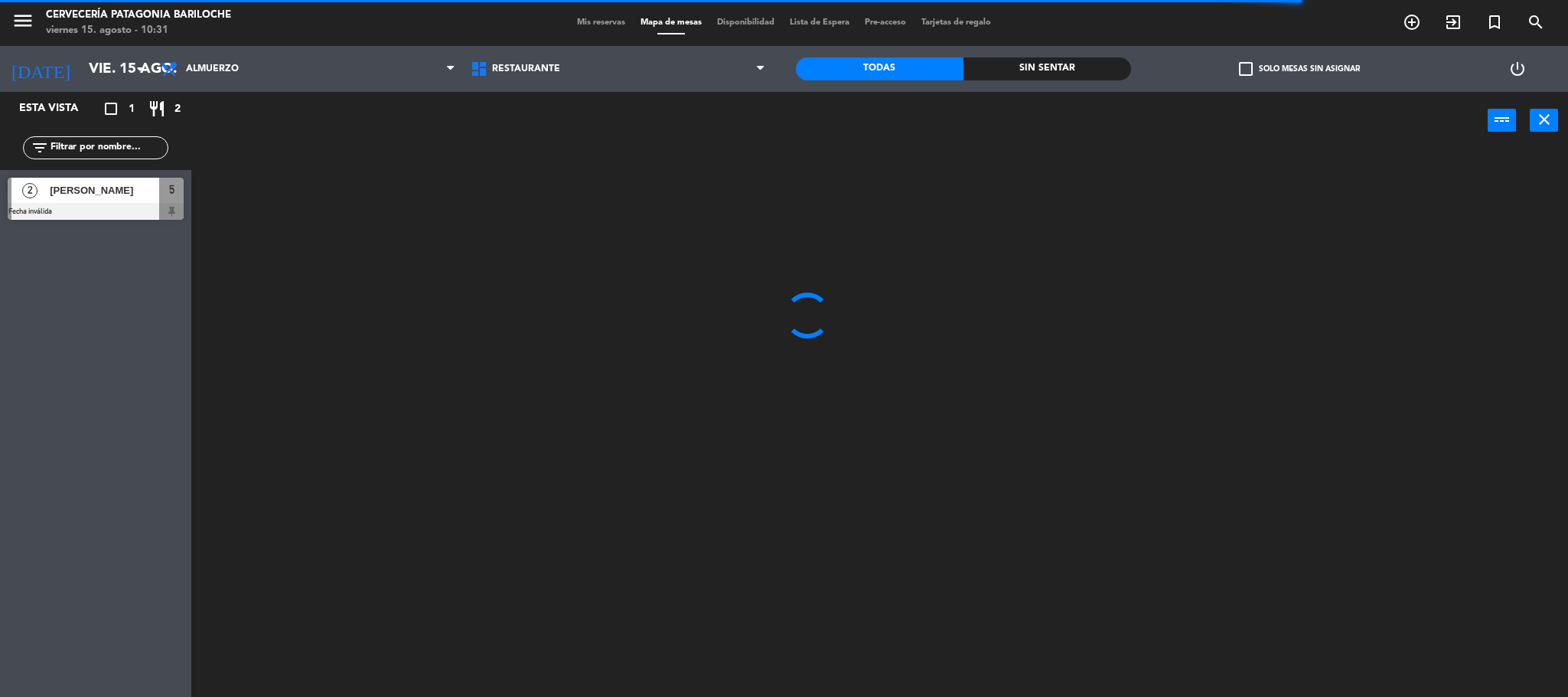
click at [94, 150] on input "text" at bounding box center [108, 147] width 119 height 16
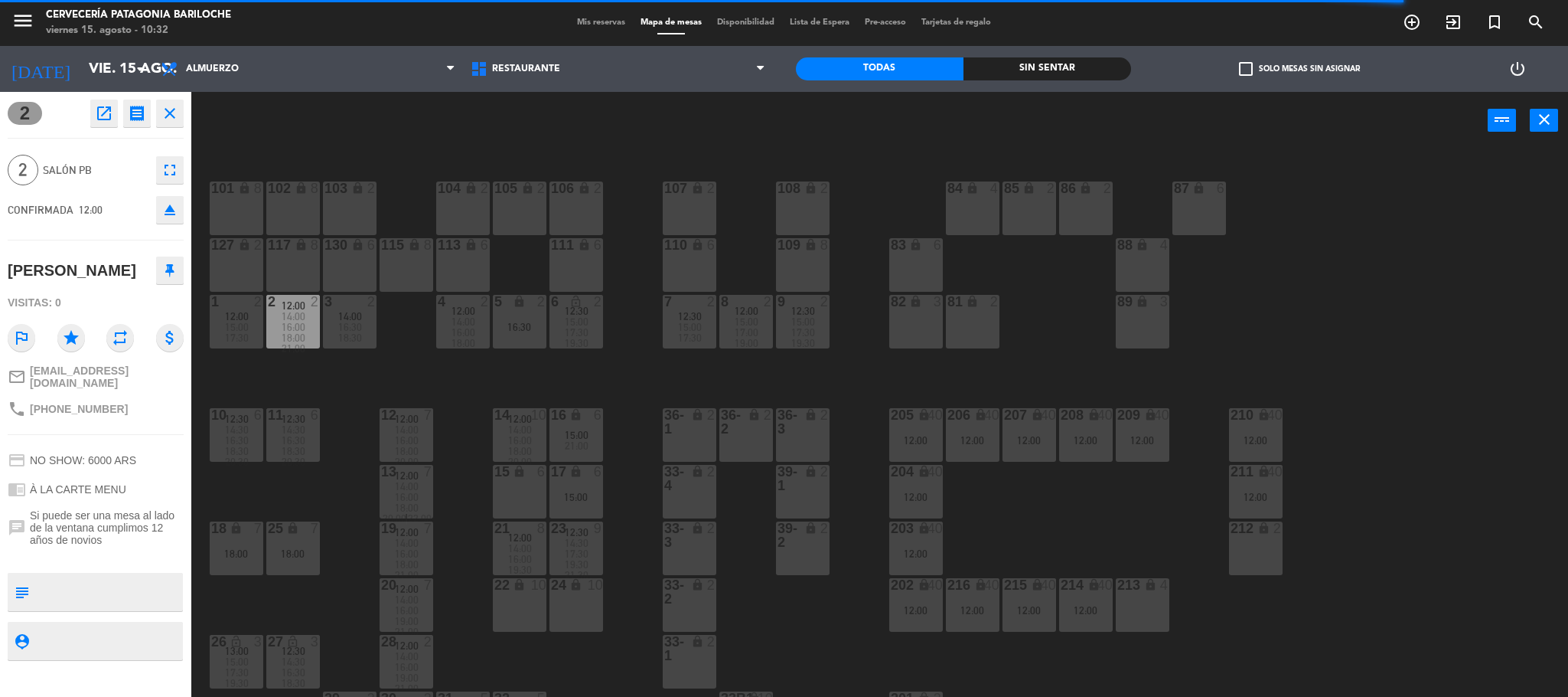
click at [166, 118] on icon "close" at bounding box center [169, 113] width 18 height 18
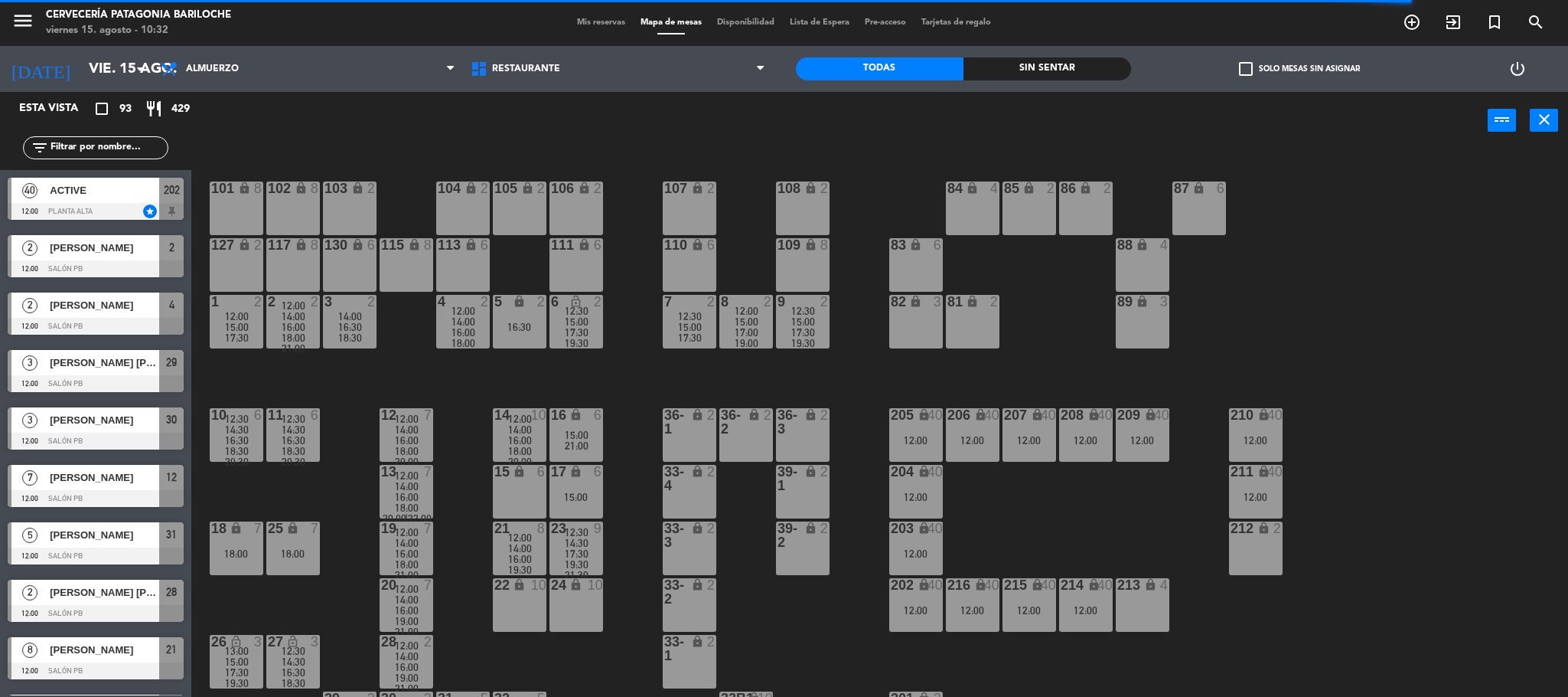
click at [110, 150] on input "text" at bounding box center [108, 147] width 119 height 16
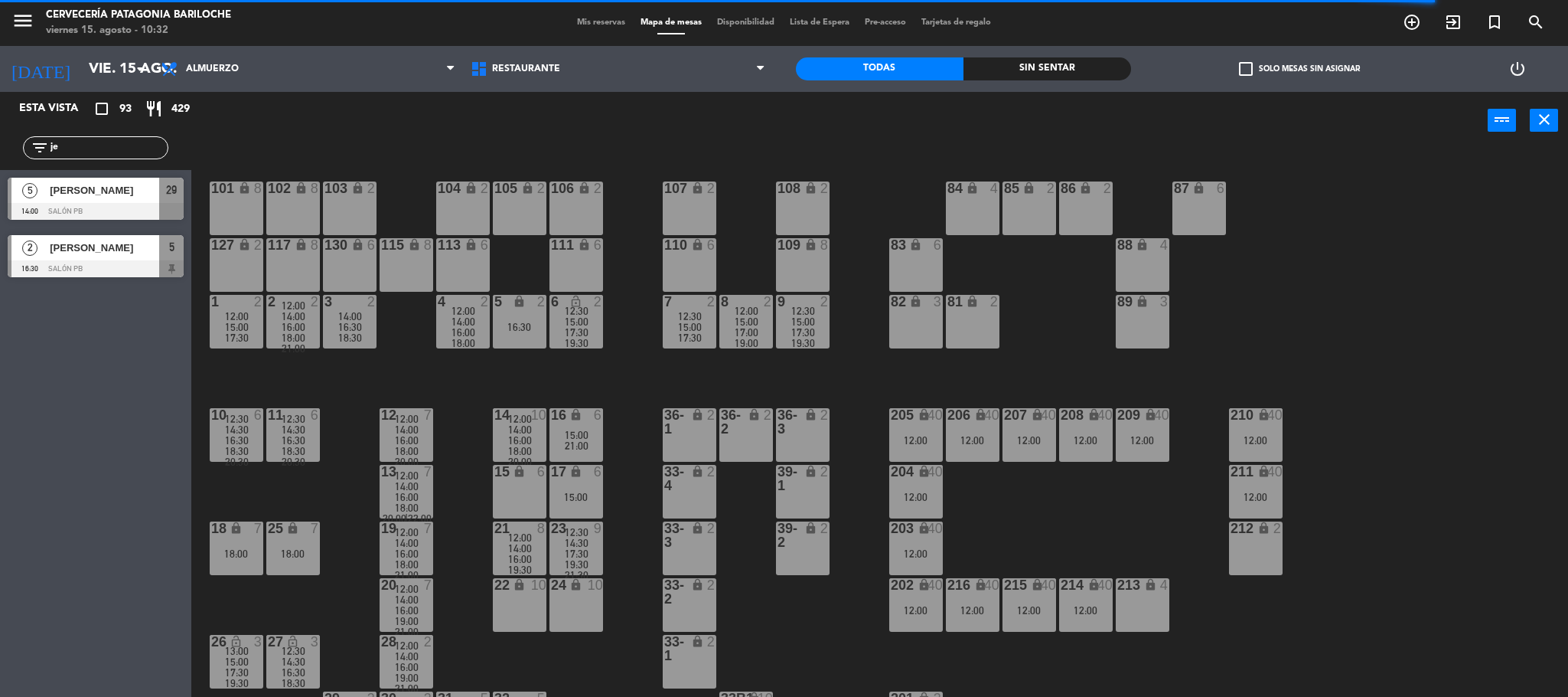
type input "jef"
click at [104, 206] on div at bounding box center [95, 211] width 176 height 16
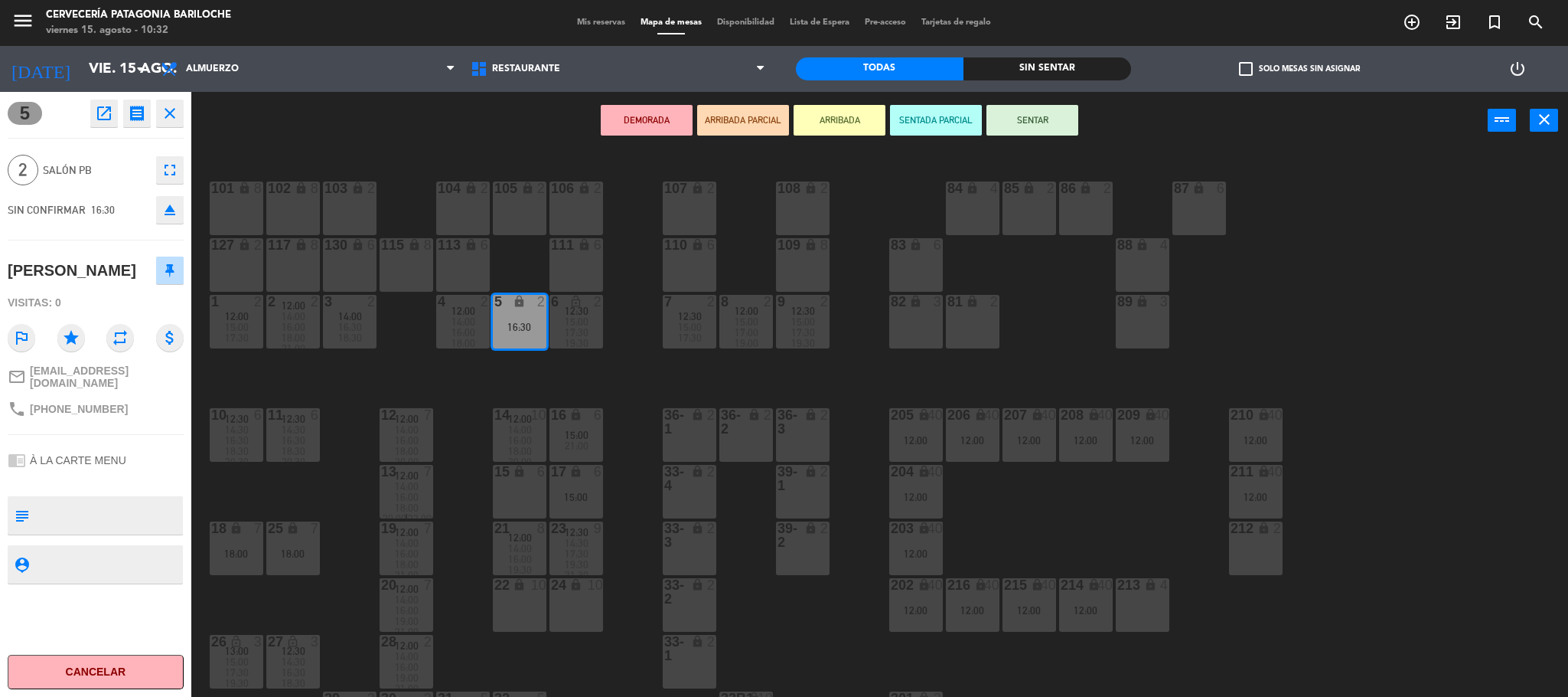
click at [55, 528] on textarea at bounding box center [108, 515] width 146 height 32
type textarea "Reserva para después de la CATA"
click at [159, 529] on circle at bounding box center [144, 546] width 43 height 43
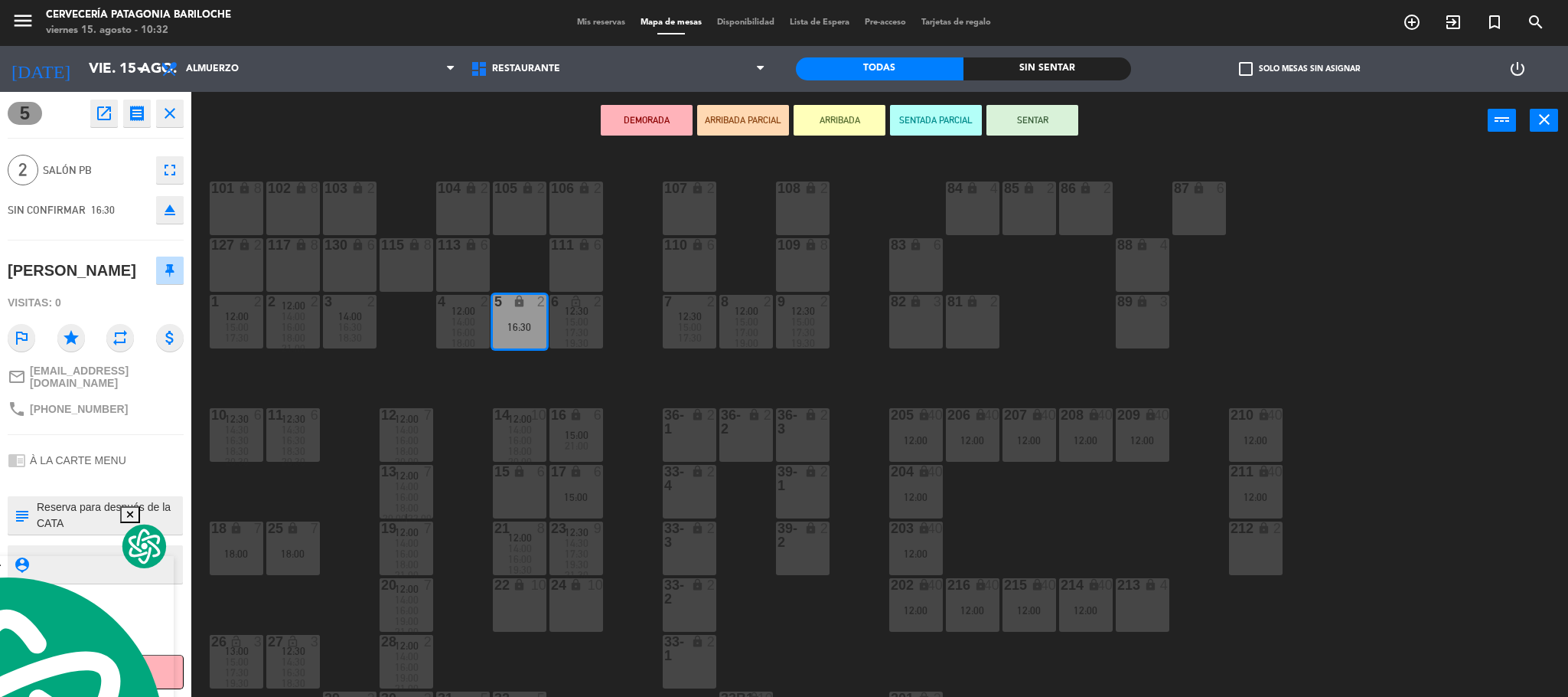
click at [138, 523] on button "button" at bounding box center [131, 514] width 21 height 16
click at [124, 507] on div "5 open_in_new receipt 4:30 PM vie., 15 ago. 2 personas [PERSON_NAME] Mesa 5 EXP…" at bounding box center [95, 394] width 192 height 605
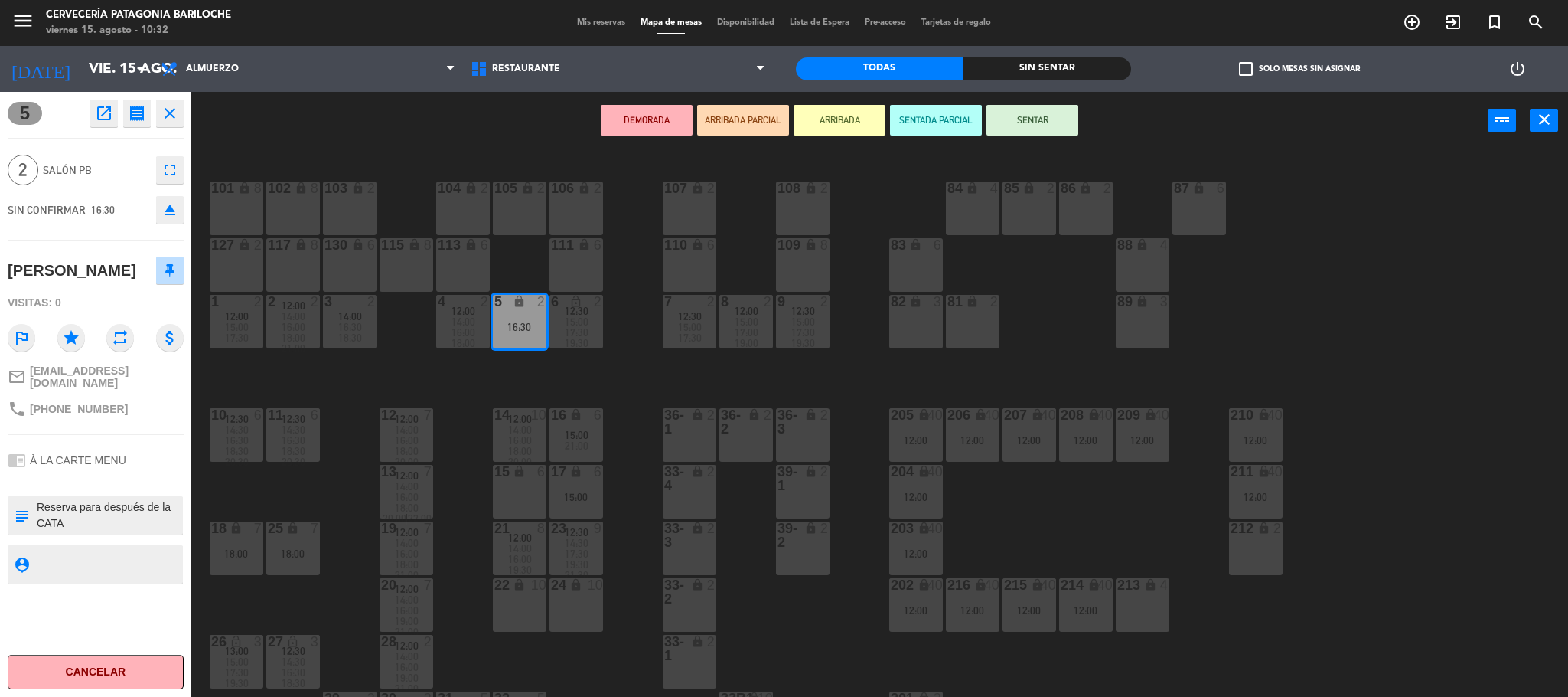
click at [129, 474] on div "chrome_reader_mode À LA CARTE MENU" at bounding box center [95, 460] width 176 height 29
click at [167, 104] on icon "close" at bounding box center [169, 113] width 18 height 18
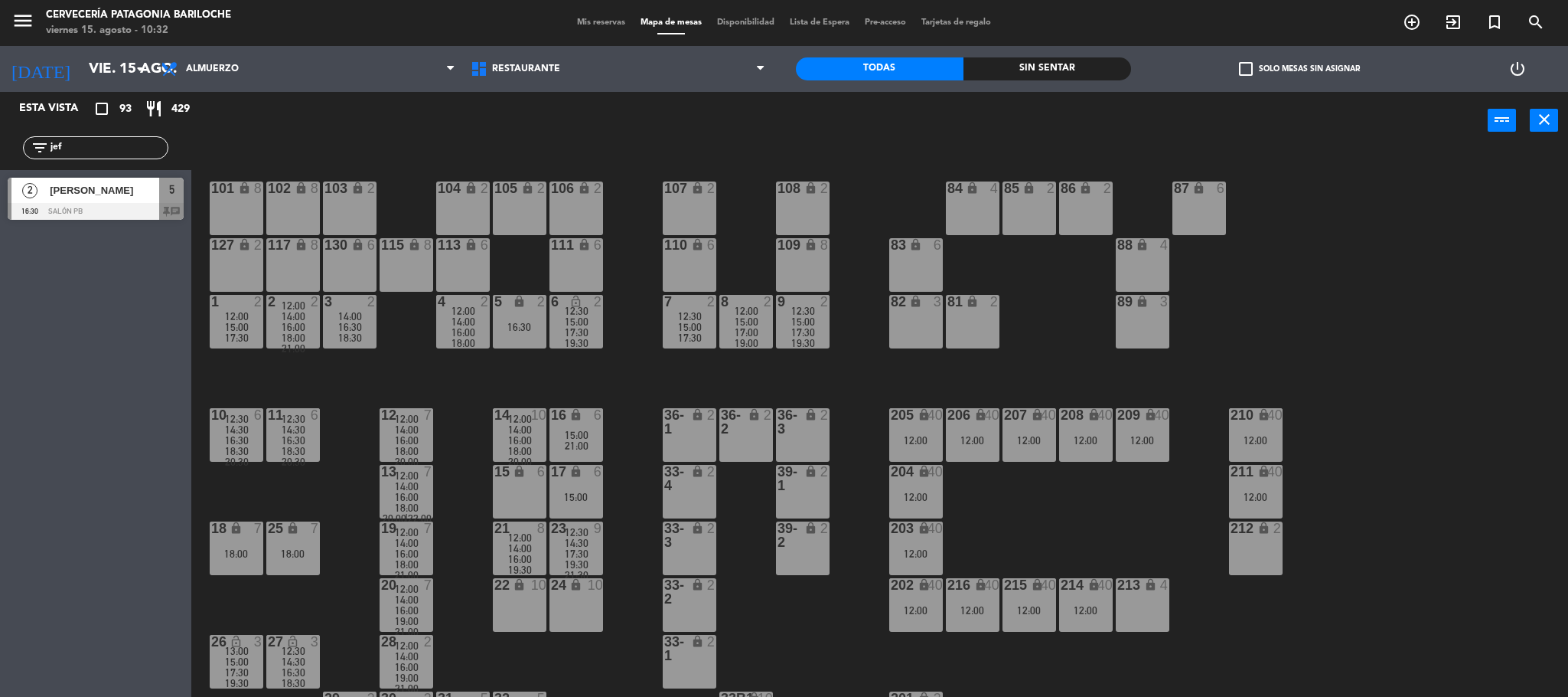
click at [540, 329] on div "16:30" at bounding box center [520, 327] width 54 height 10
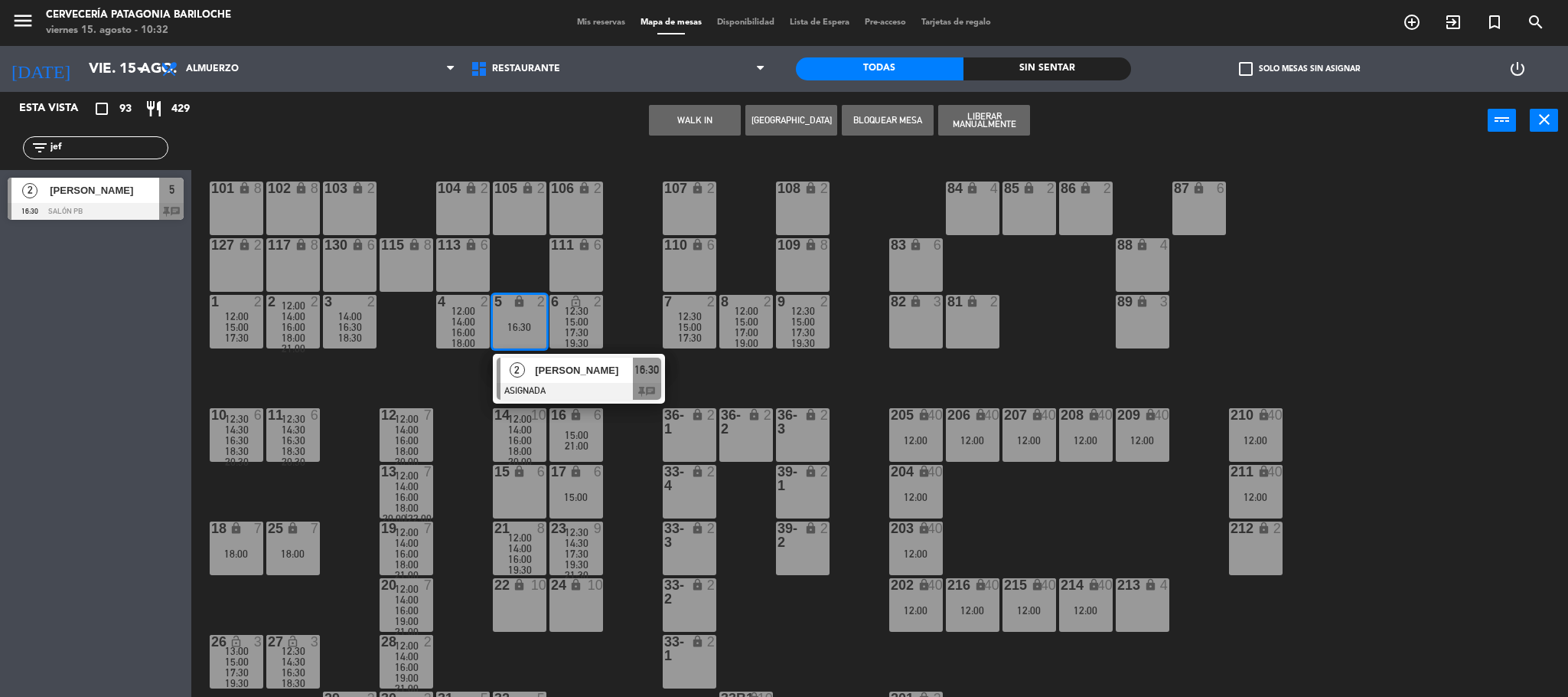
click at [563, 384] on div at bounding box center [579, 391] width 165 height 16
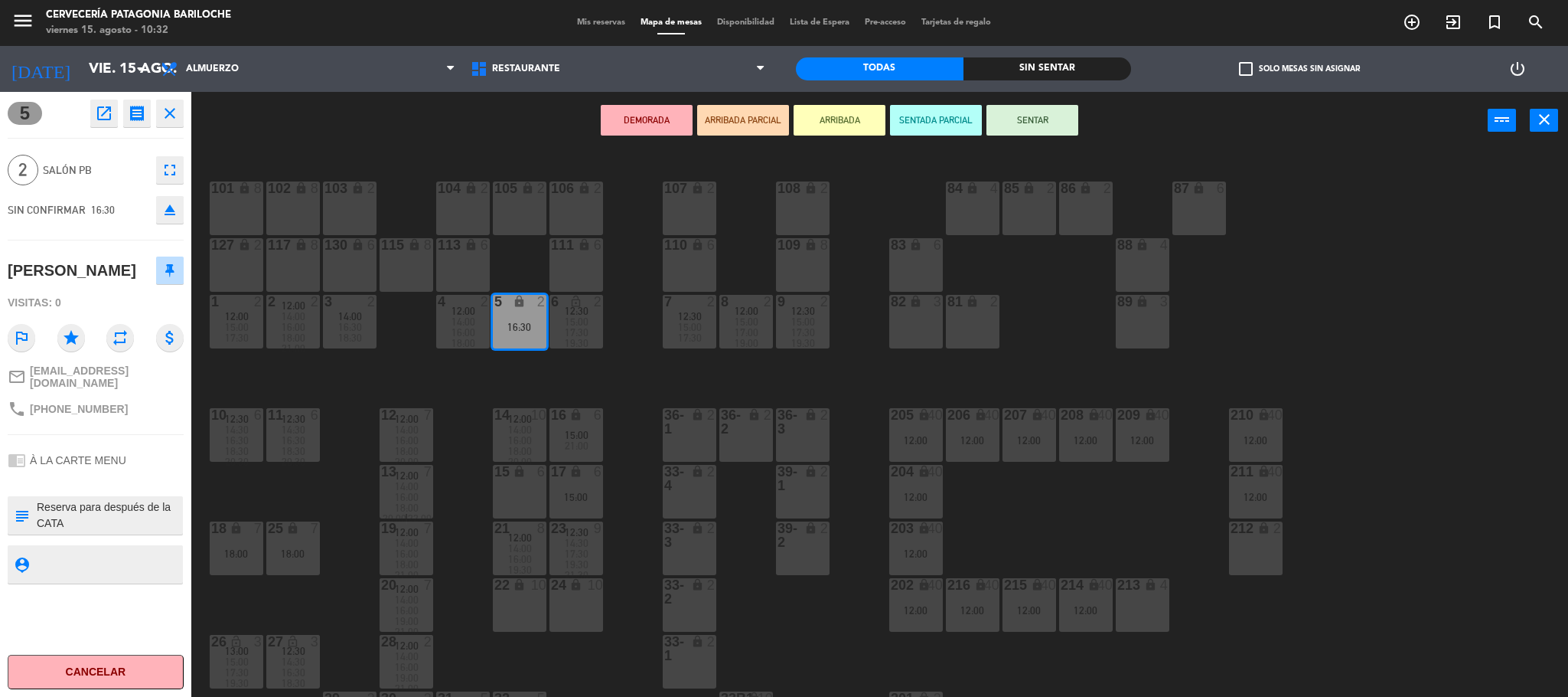
click at [177, 108] on icon "close" at bounding box center [169, 113] width 18 height 18
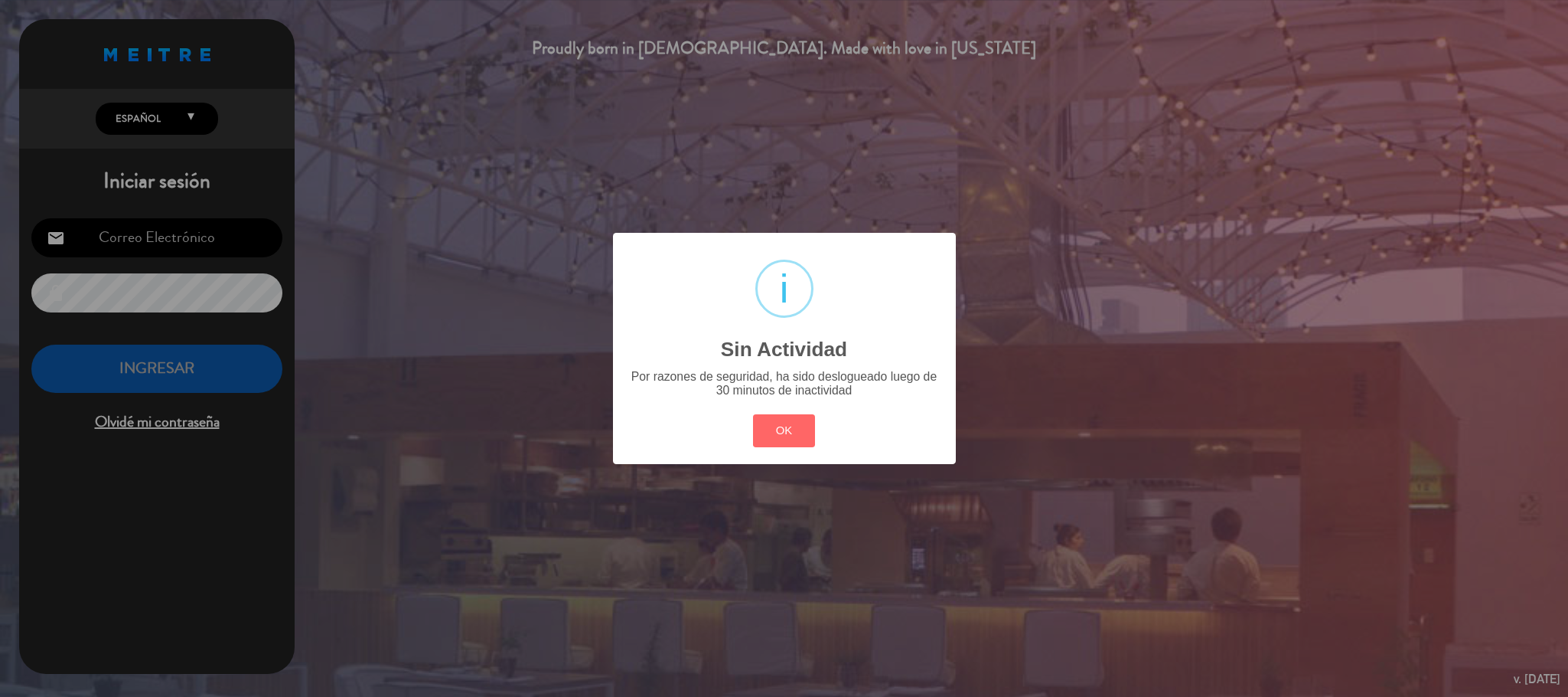
type input "[EMAIL_ADDRESS][DOMAIN_NAME]"
